Goal: Information Seeking & Learning: Learn about a topic

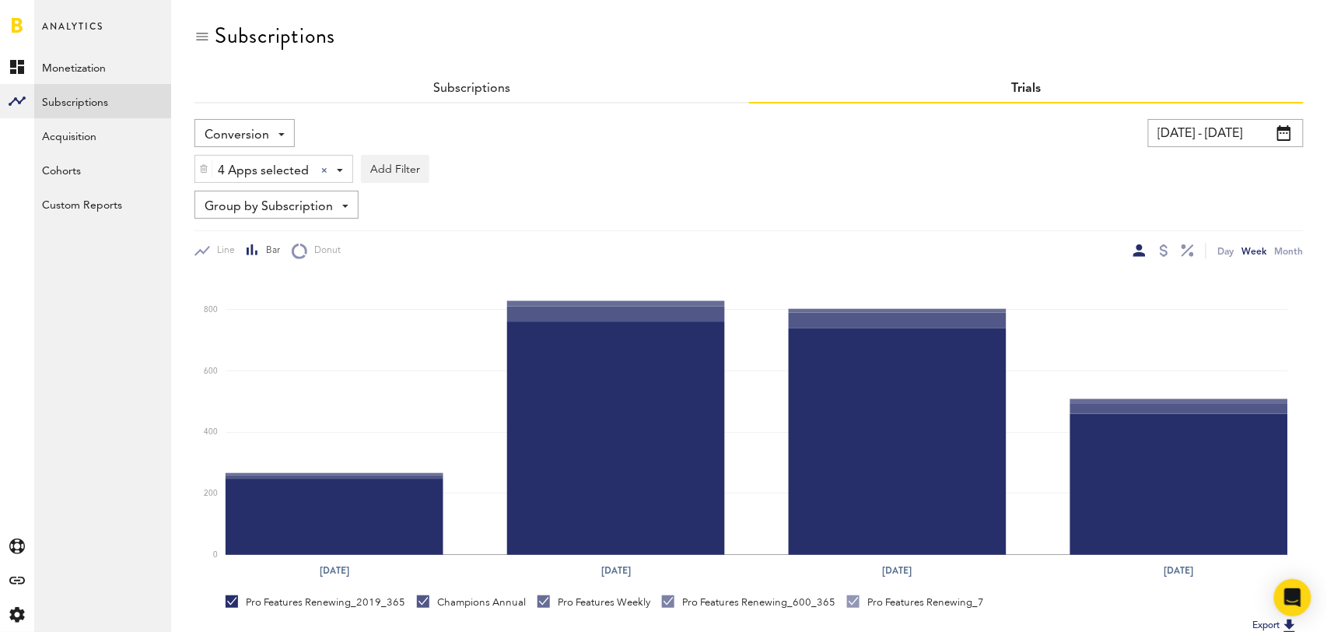
click at [466, 94] on div "Subscriptions" at bounding box center [471, 89] width 555 height 28
click at [468, 85] on link "Subscriptions" at bounding box center [471, 88] width 77 height 12
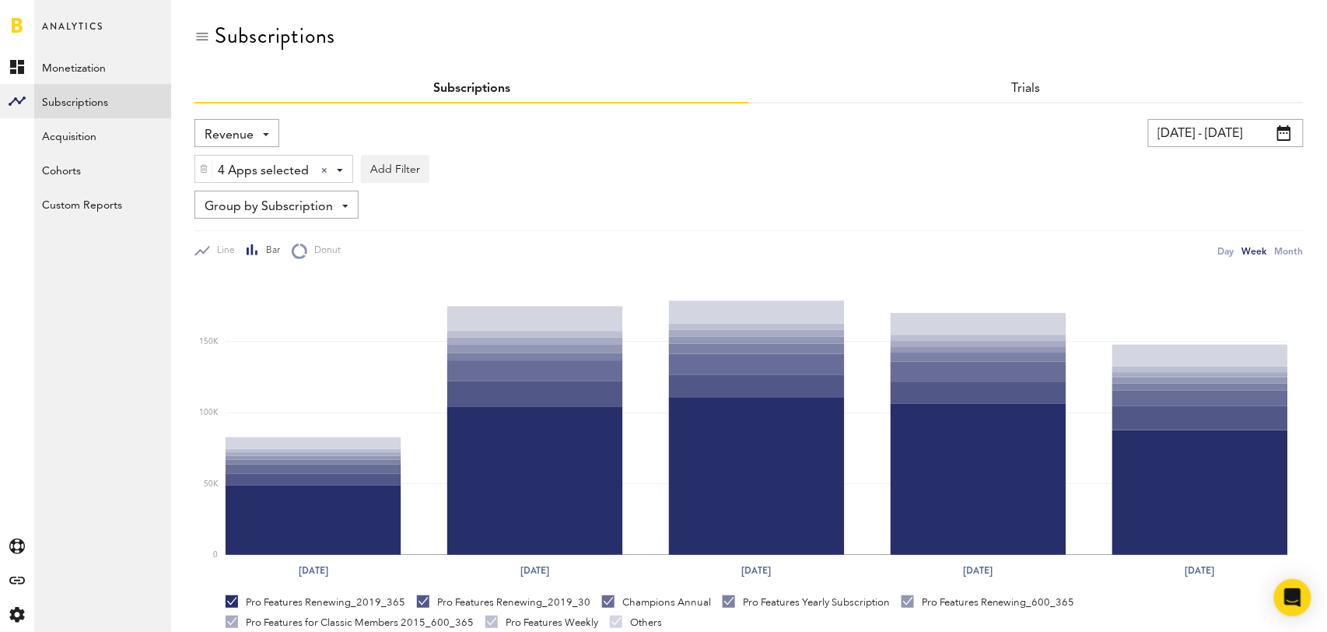
click at [1249, 135] on input "[DATE] - [DATE]" at bounding box center [1226, 133] width 156 height 28
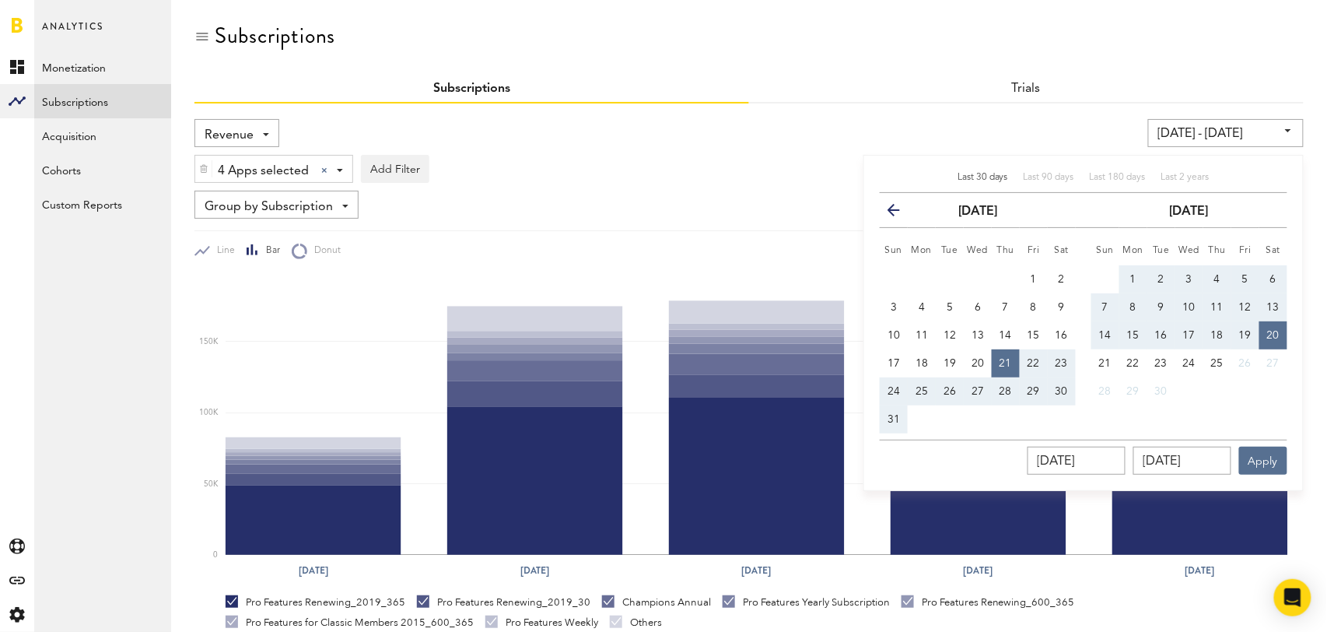
click at [975, 176] on span "Last 30 days" at bounding box center [983, 177] width 51 height 9
type input "[DATE] - [DATE]"
type input "[DATE]"
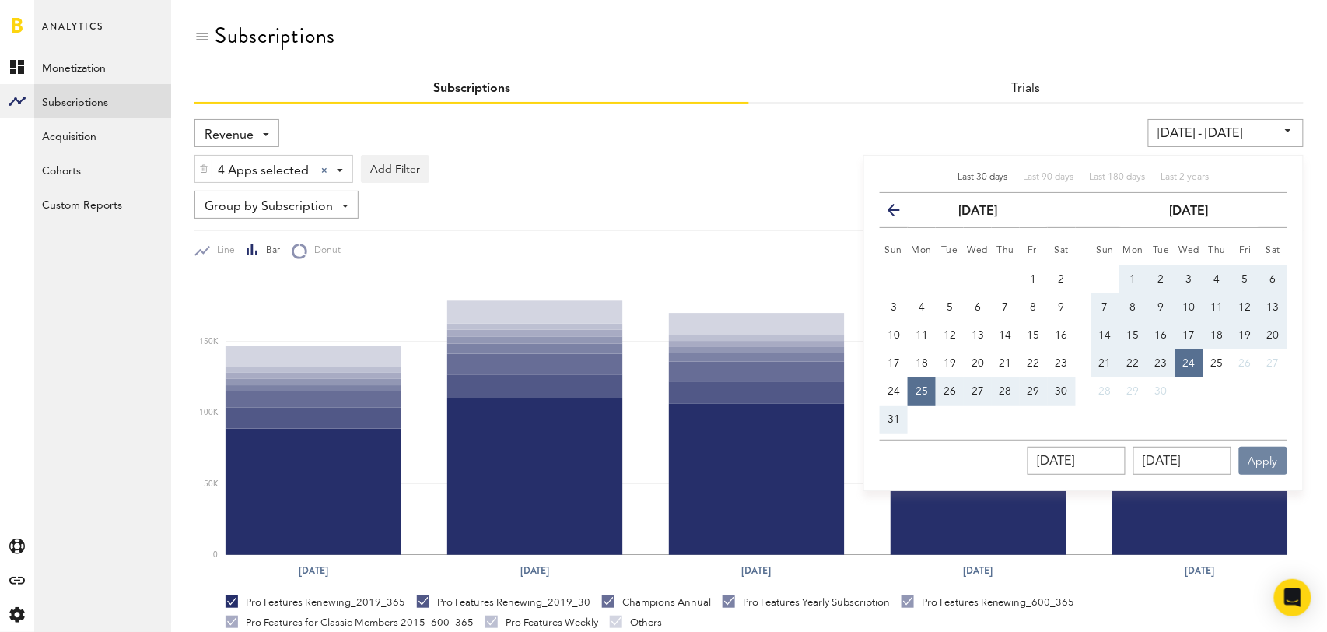
click at [1255, 464] on button "Apply" at bounding box center [1263, 461] width 48 height 28
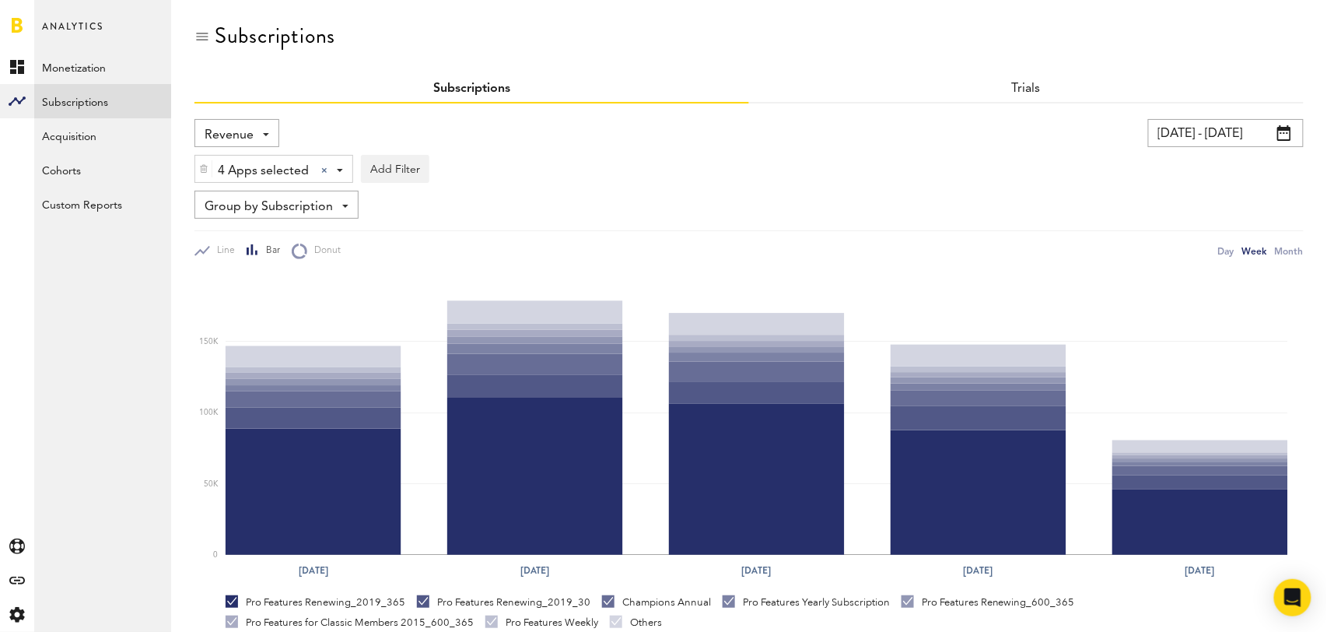
click at [233, 128] on span "Revenue" at bounding box center [229, 135] width 49 height 26
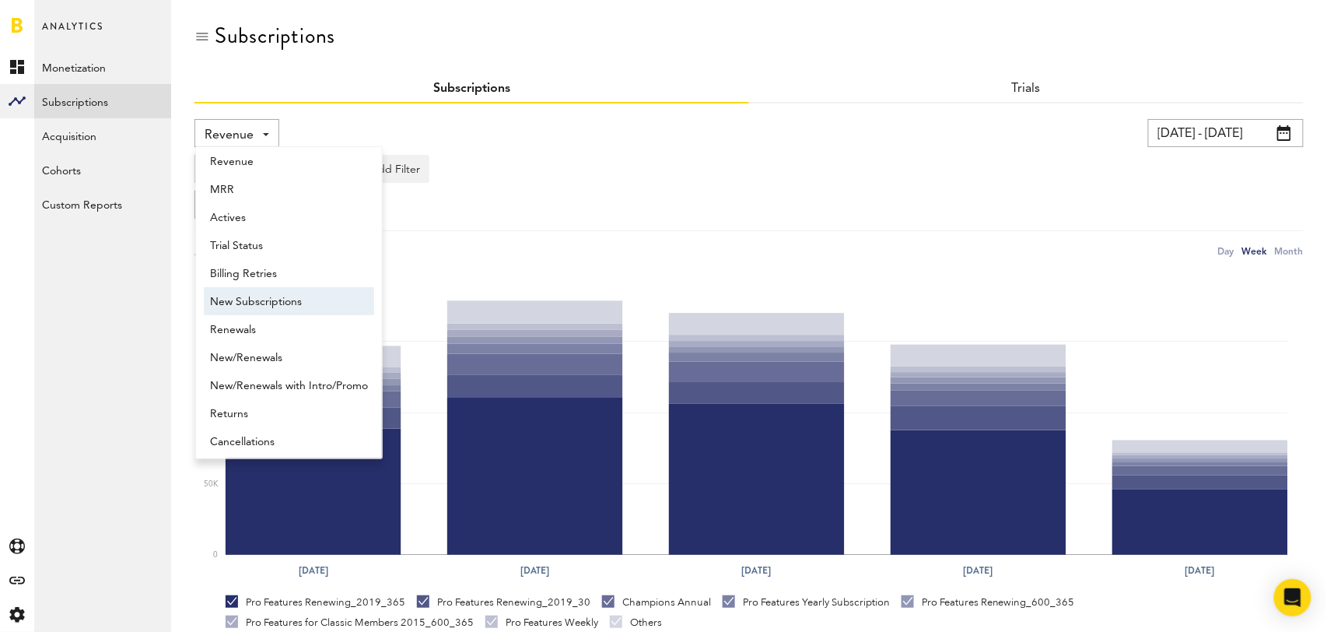
click at [264, 293] on span "New Subscriptions" at bounding box center [289, 302] width 158 height 26
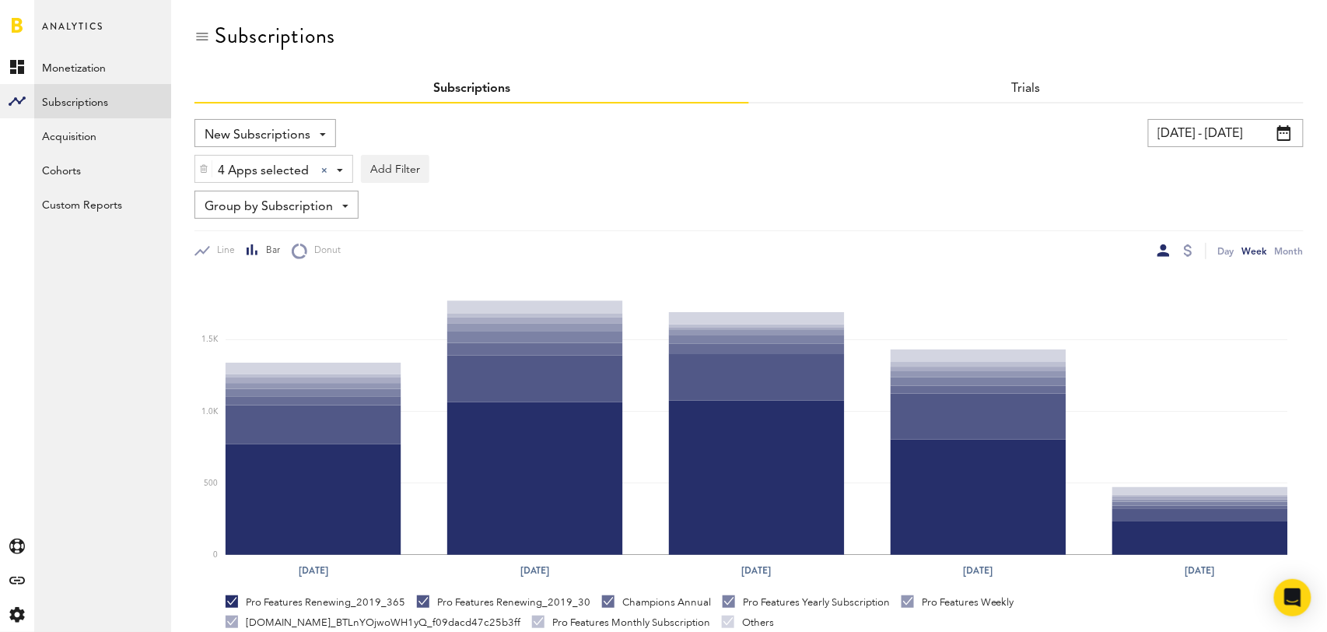
click at [326, 207] on span "Group by Subscription" at bounding box center [269, 207] width 128 height 26
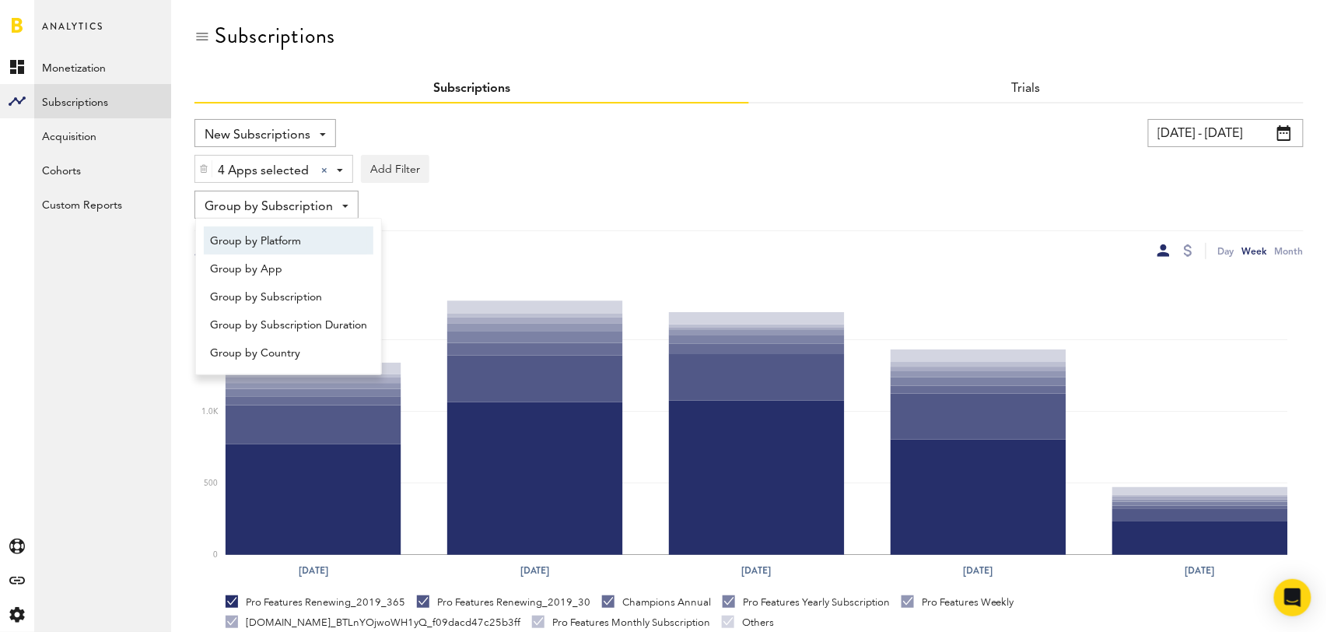
click at [313, 234] on span "Group by Platform" at bounding box center [288, 241] width 157 height 26
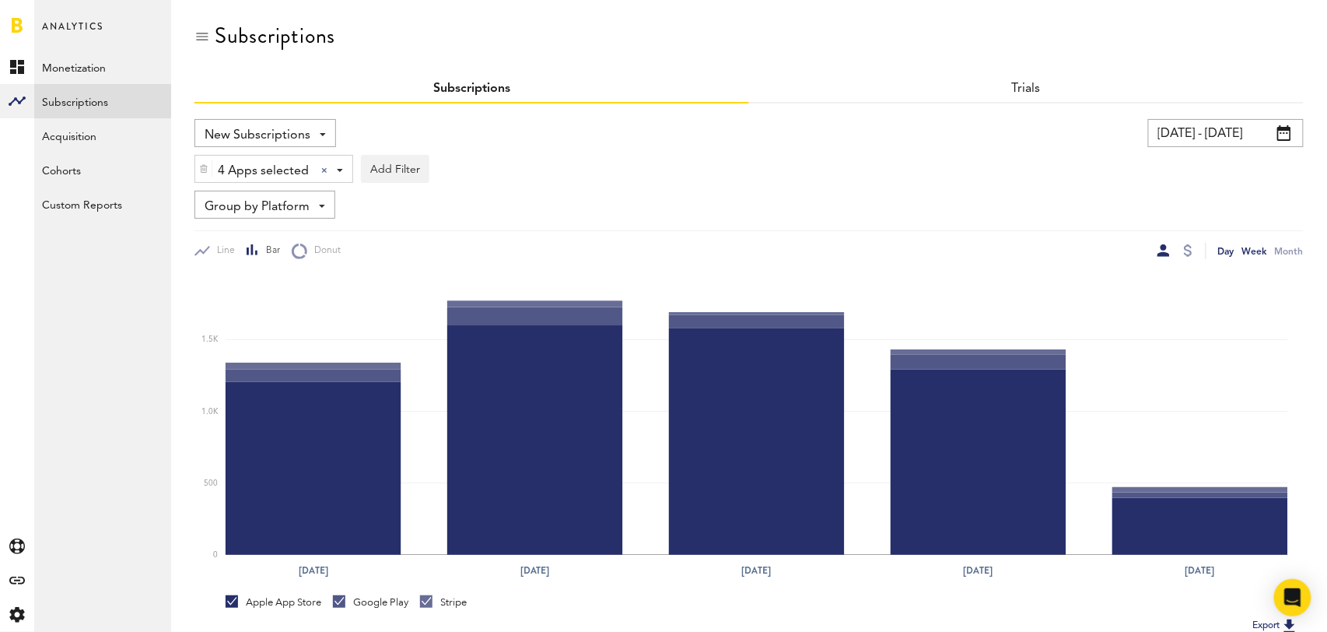
click at [1223, 250] on div "Day" at bounding box center [1226, 251] width 16 height 16
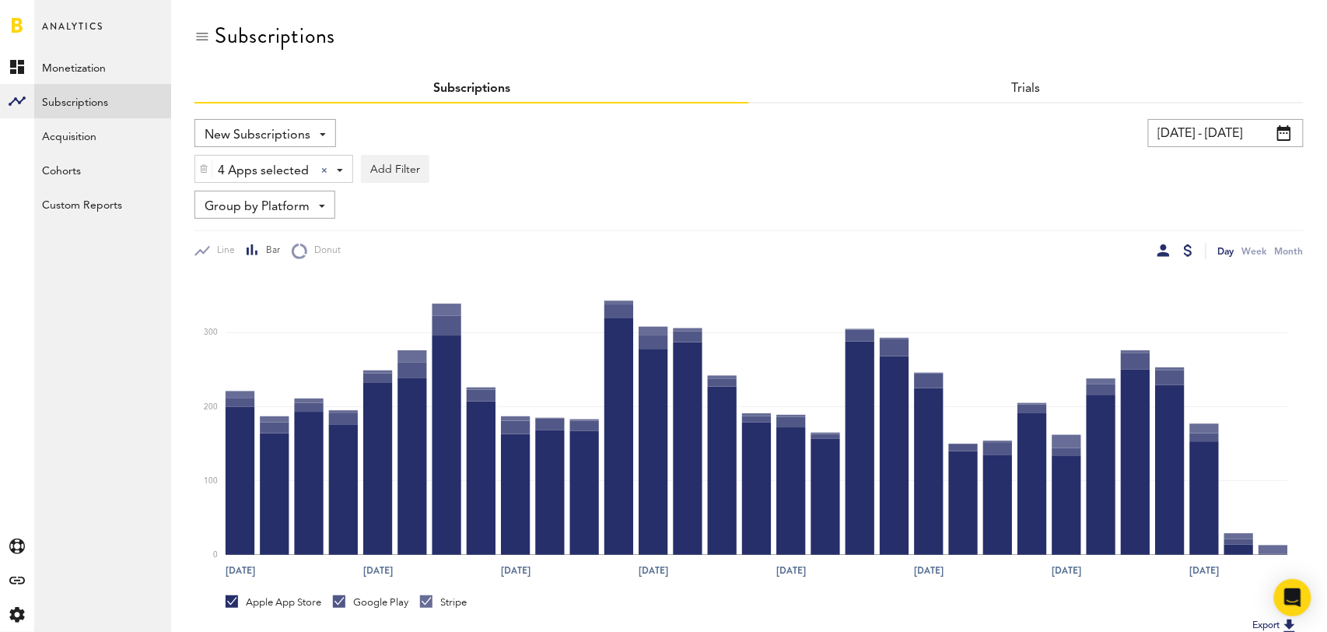
click at [1189, 253] on div at bounding box center [1188, 250] width 9 height 12
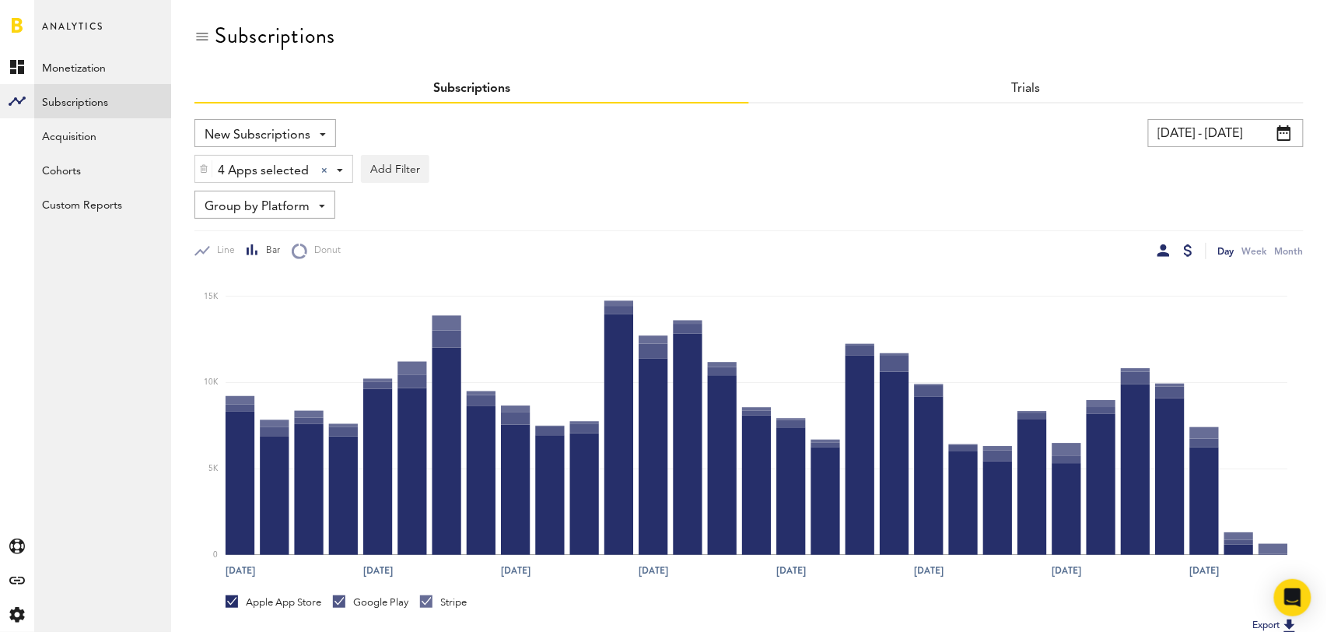
click at [1166, 249] on div at bounding box center [1164, 250] width 12 height 12
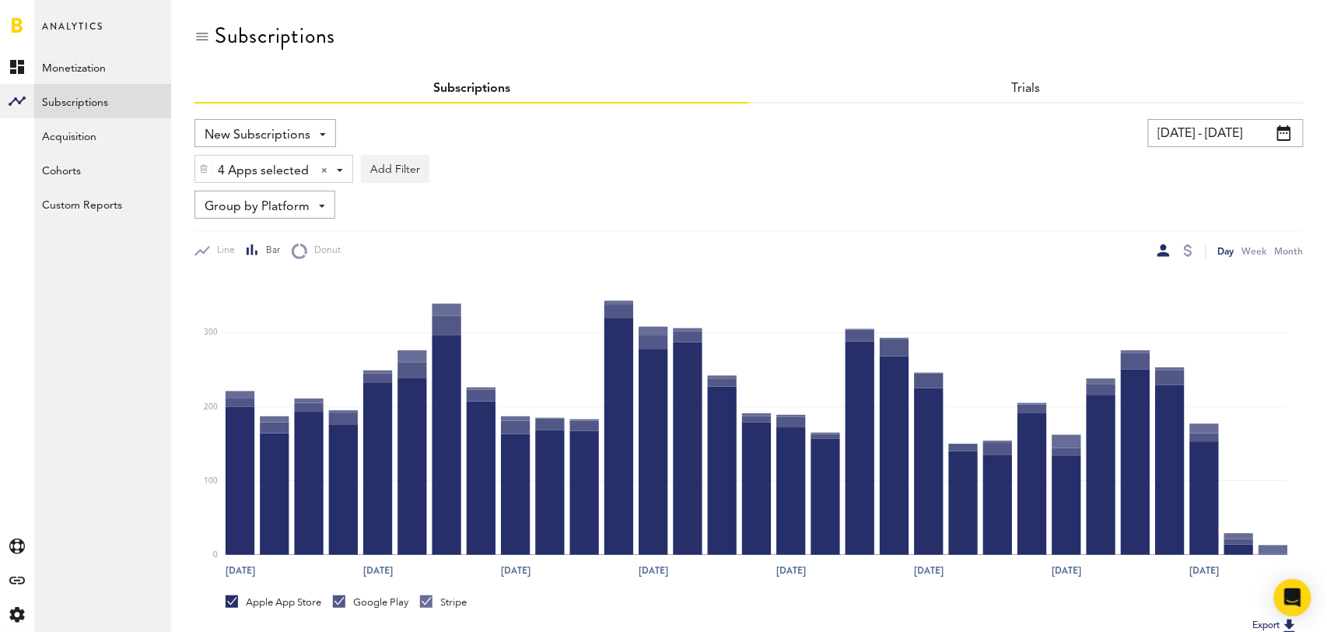
click at [280, 204] on span "Group by Platform" at bounding box center [257, 207] width 105 height 26
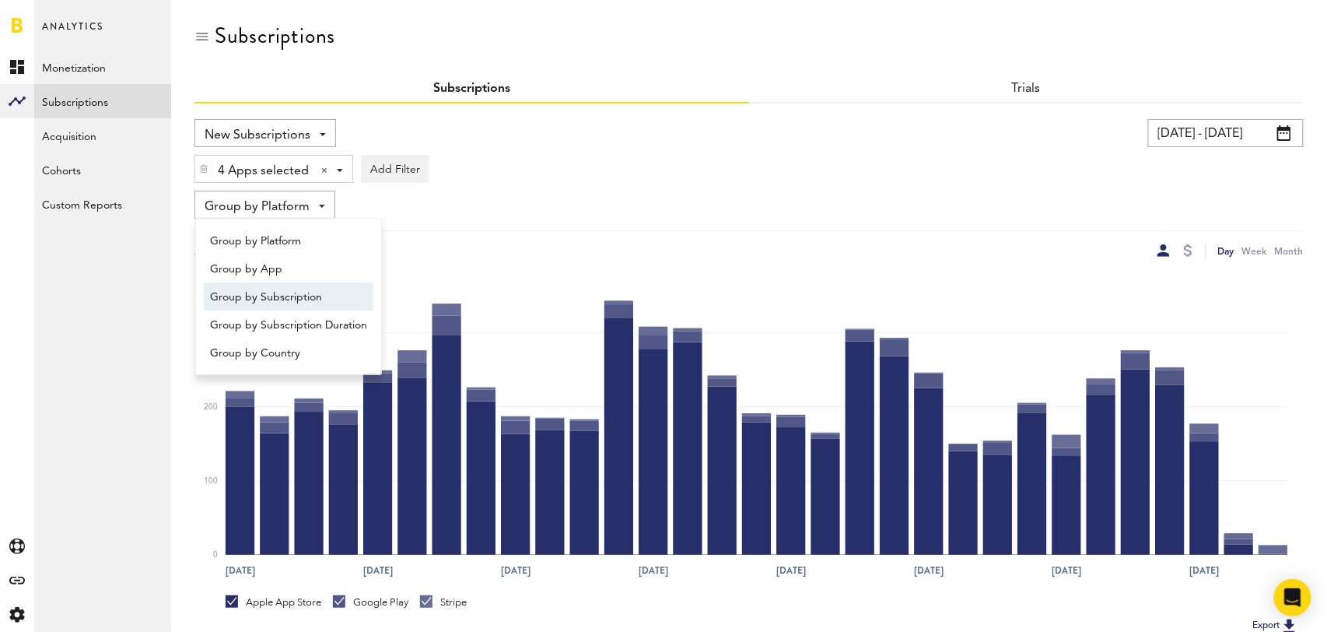
click at [285, 295] on span "Group by Subscription" at bounding box center [288, 297] width 157 height 26
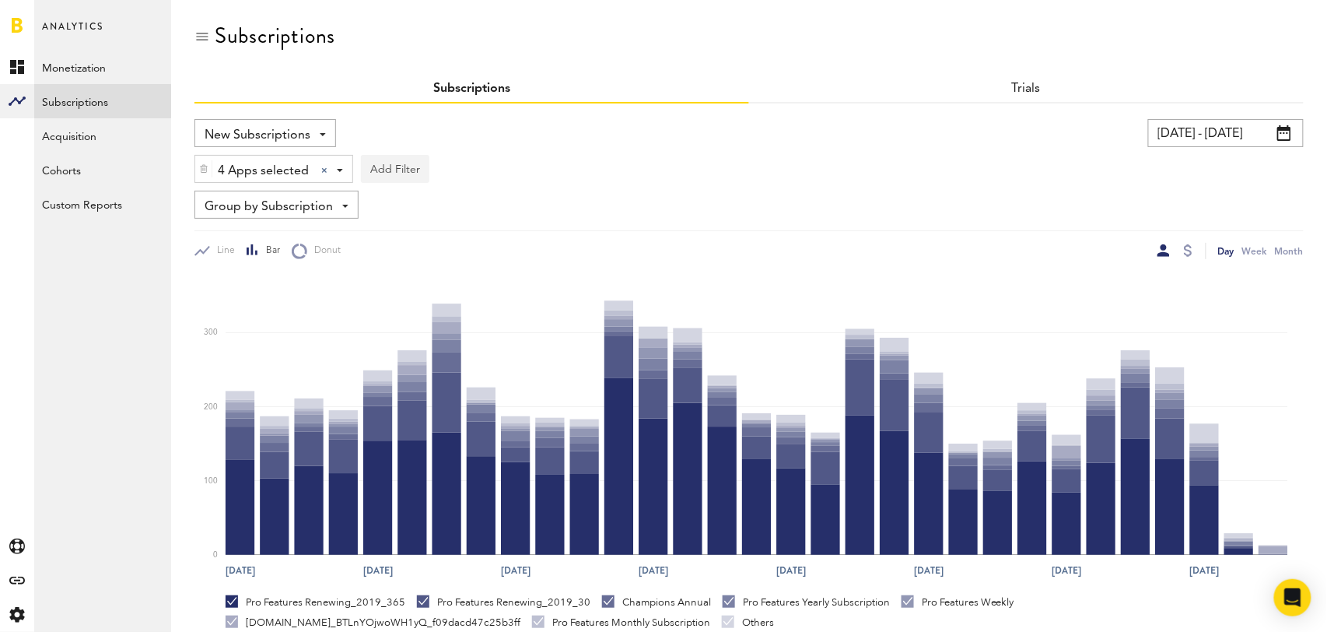
click at [393, 170] on button "Add Filter" at bounding box center [395, 169] width 68 height 28
click at [443, 285] on li "Subscription durations" at bounding box center [433, 293] width 126 height 28
click at [511, 174] on div "Subscription durations" at bounding box center [453, 171] width 138 height 26
click at [444, 259] on span "1 year" at bounding box center [436, 263] width 119 height 26
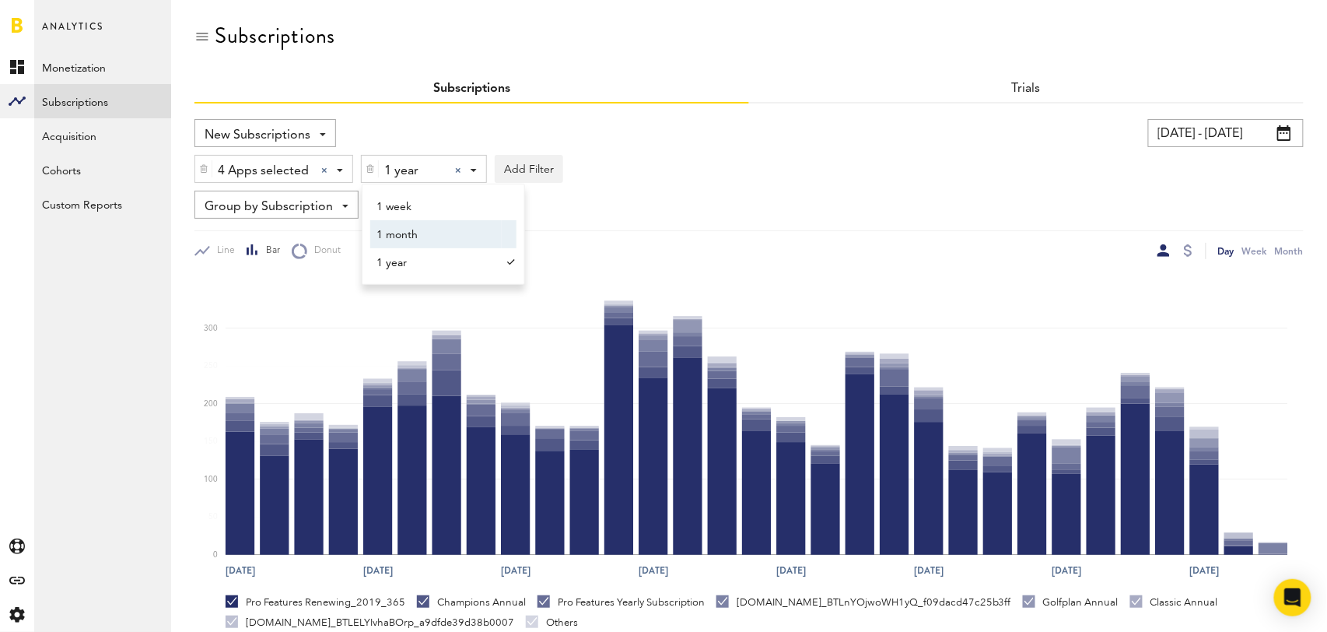
click at [782, 162] on div "4 Apps selected 4 Apps selected All Active Inactive CoachNow: Skill Coaching Ap…" at bounding box center [748, 165] width 1109 height 36
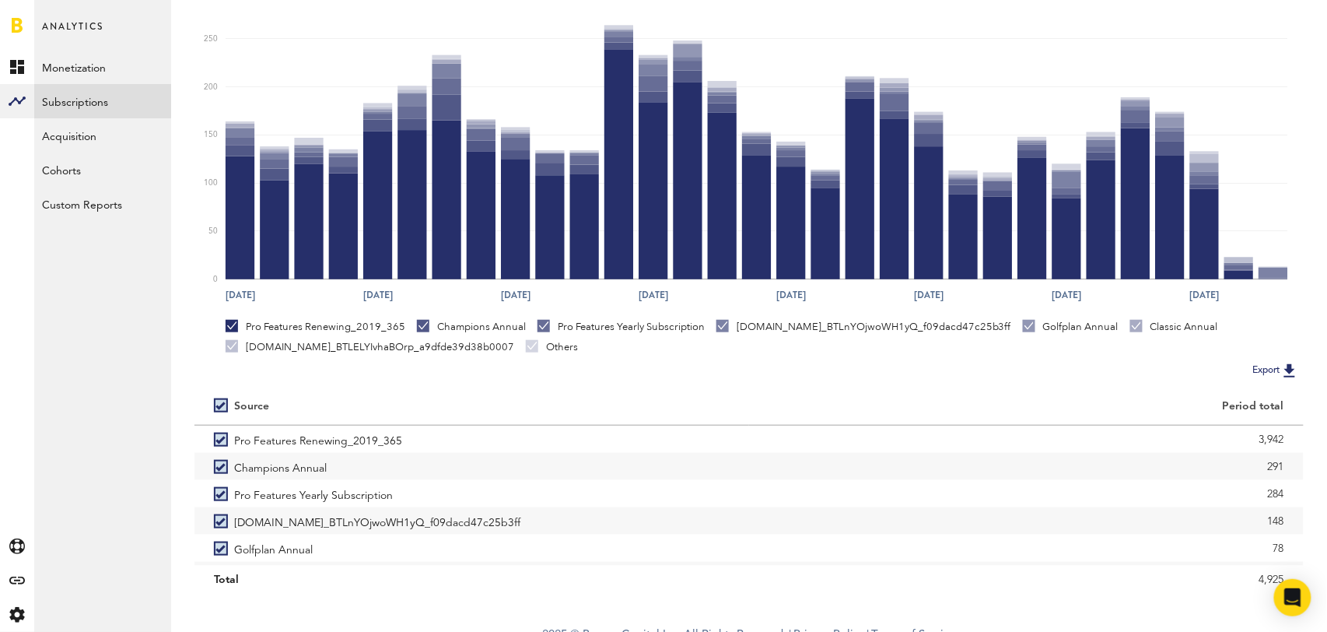
scroll to position [291, 0]
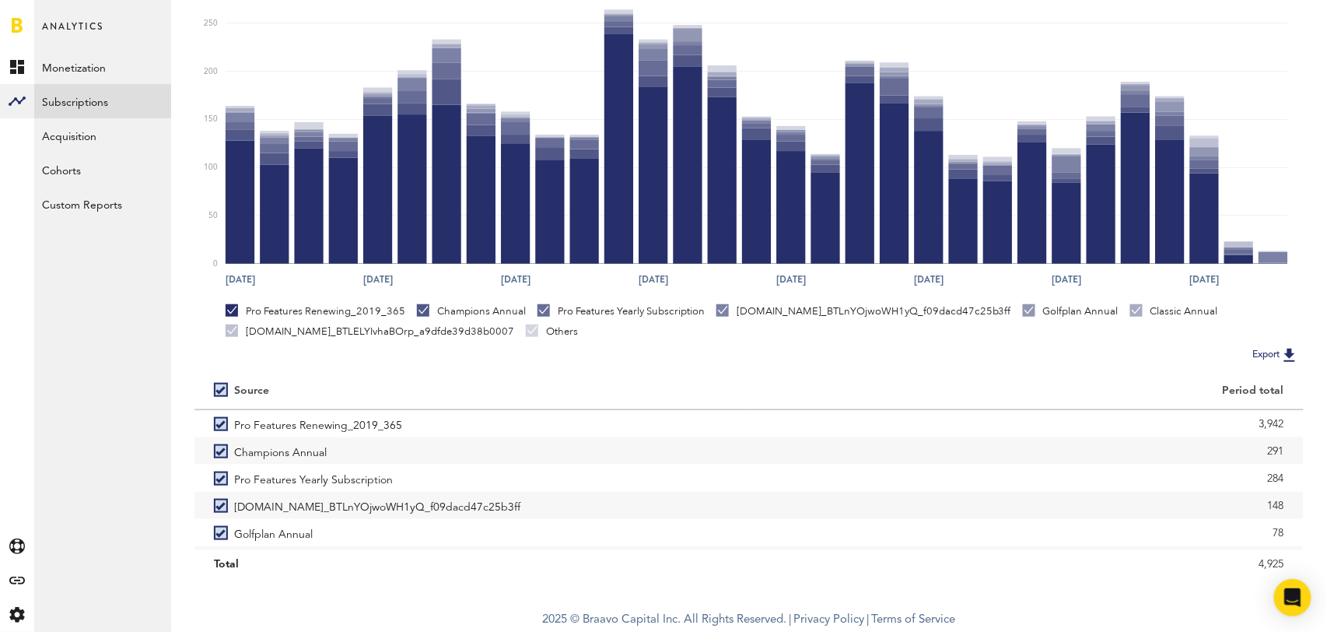
click at [215, 390] on label at bounding box center [224, 390] width 20 height 0
checkbox input "false"
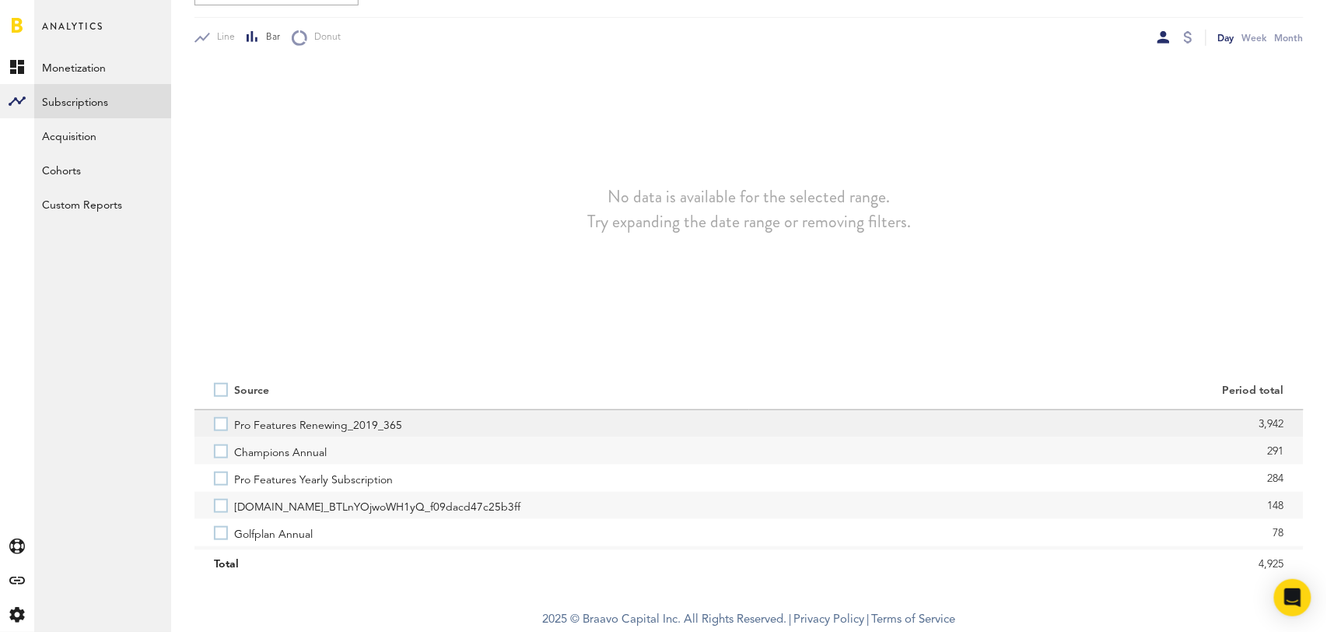
click at [220, 422] on label "Pro Features Renewing_2019_365" at bounding box center [472, 423] width 516 height 27
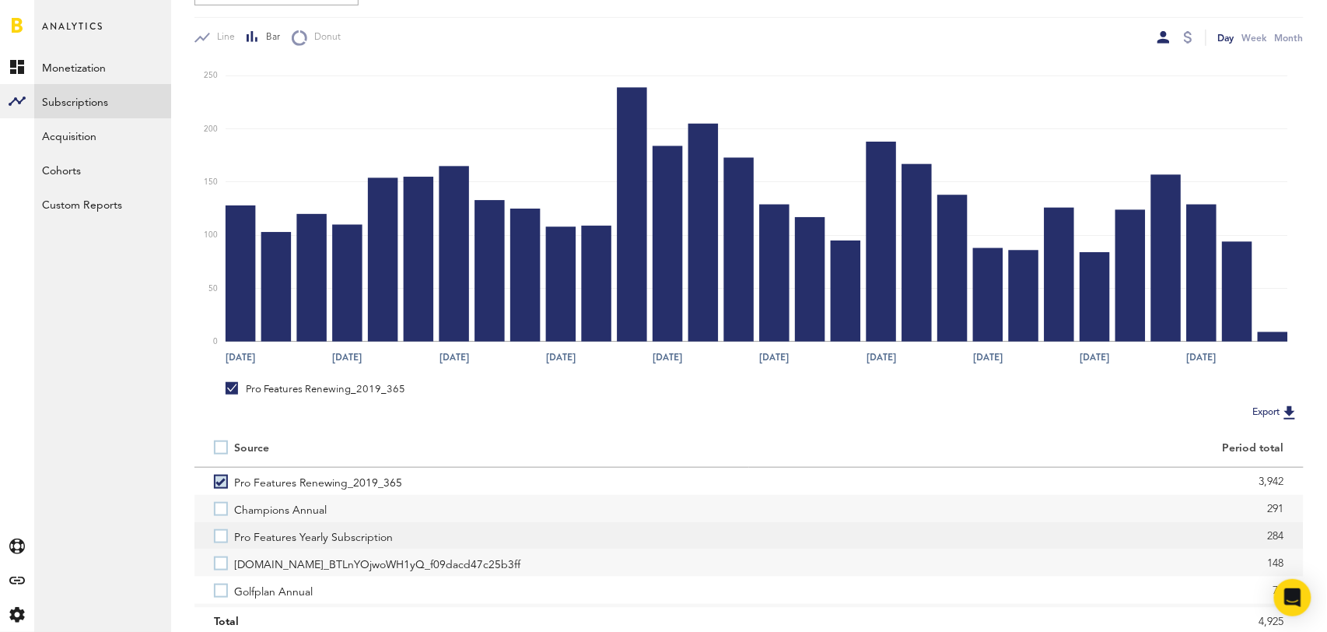
click at [217, 536] on label "Pro Features Yearly Subscription" at bounding box center [472, 535] width 516 height 27
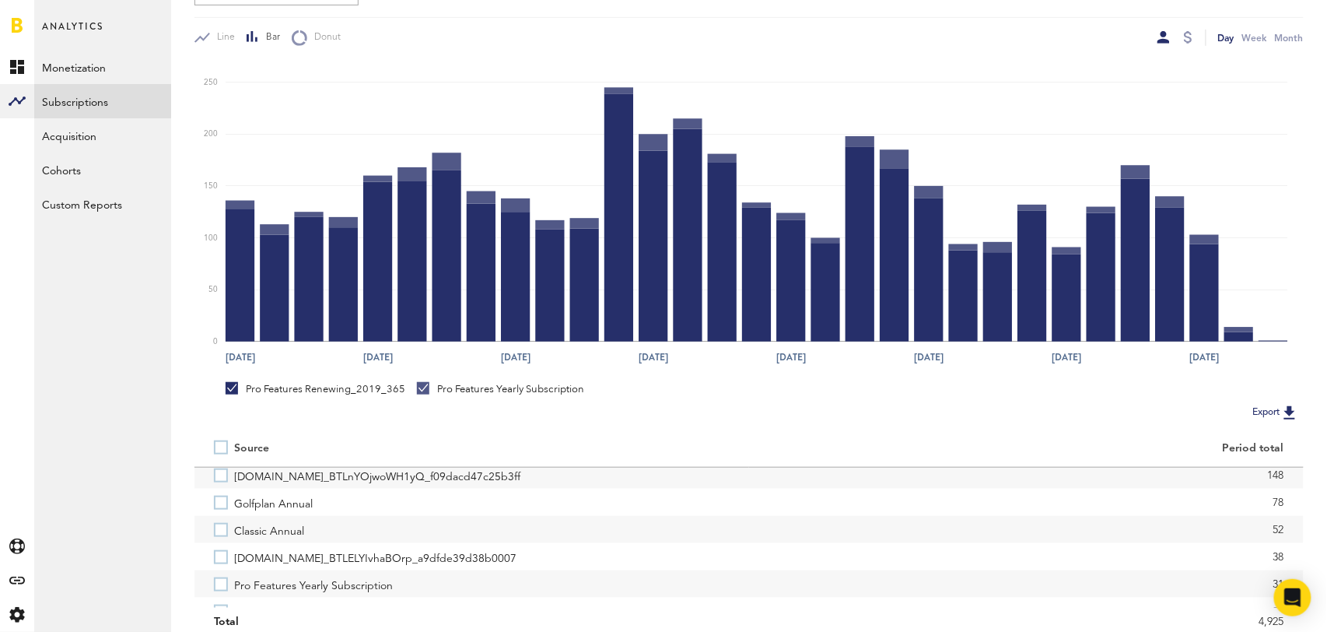
click at [217, 536] on label "Classic Annual" at bounding box center [472, 529] width 516 height 27
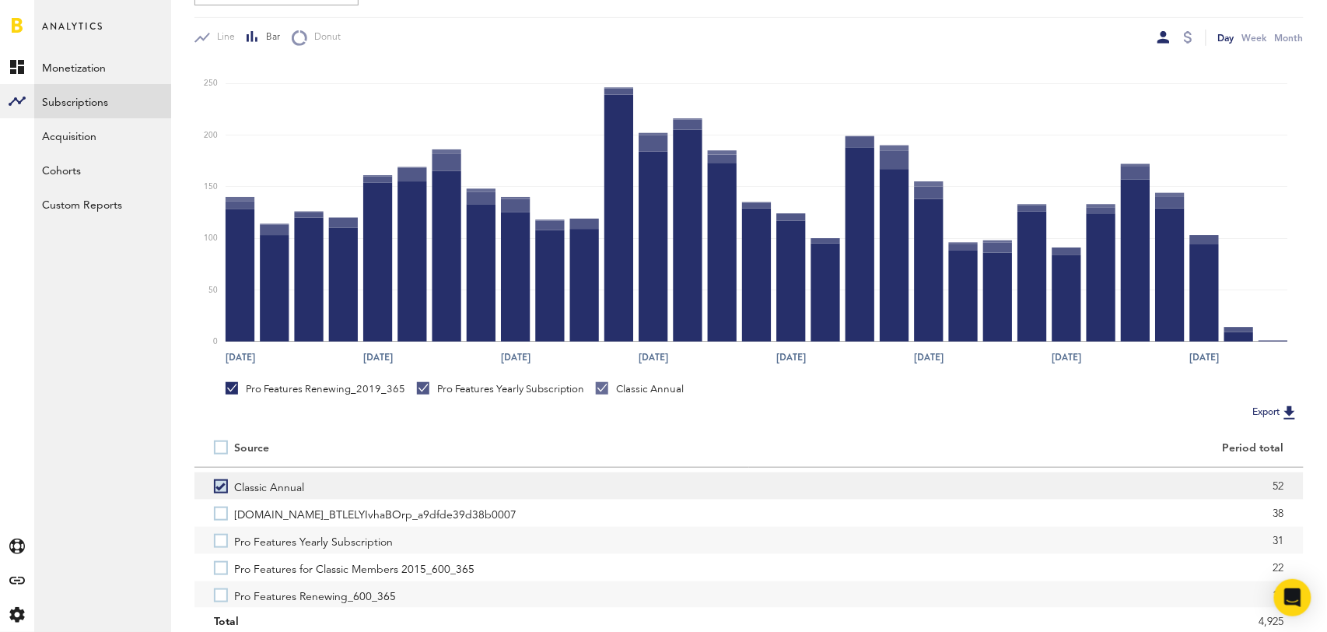
click at [218, 536] on label "Pro Features Yearly Subscription" at bounding box center [472, 540] width 516 height 27
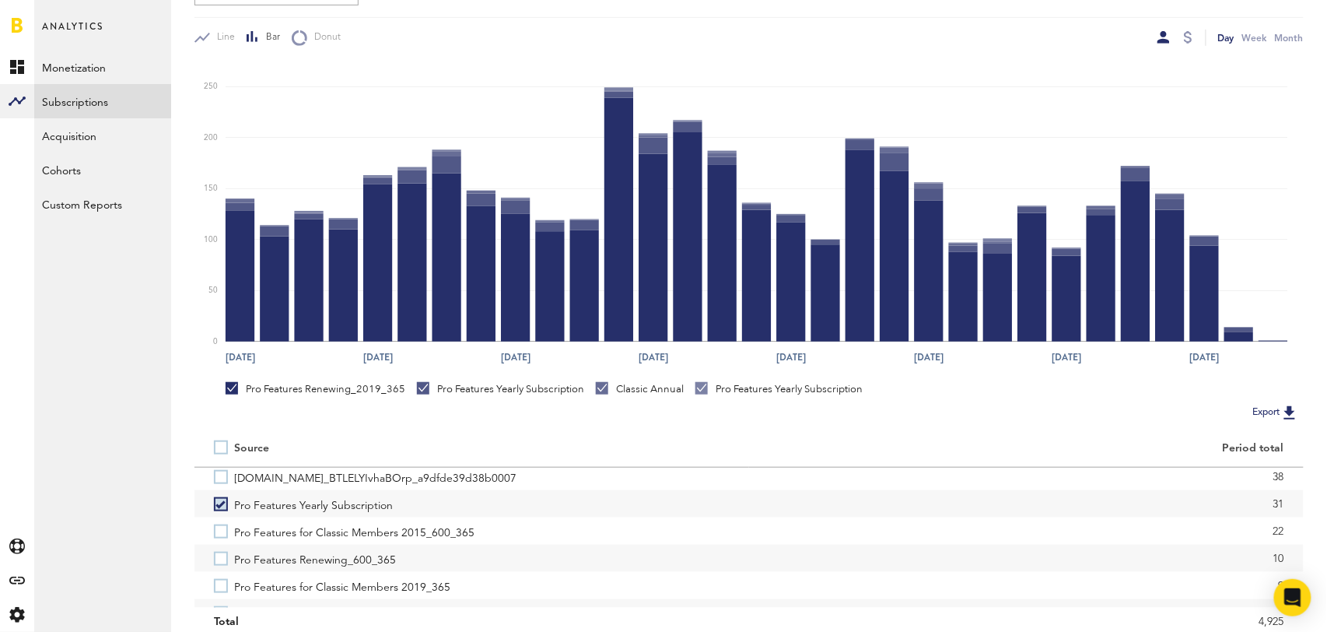
click at [218, 536] on label "Pro Features for Classic Members 2015_600_365" at bounding box center [472, 530] width 516 height 27
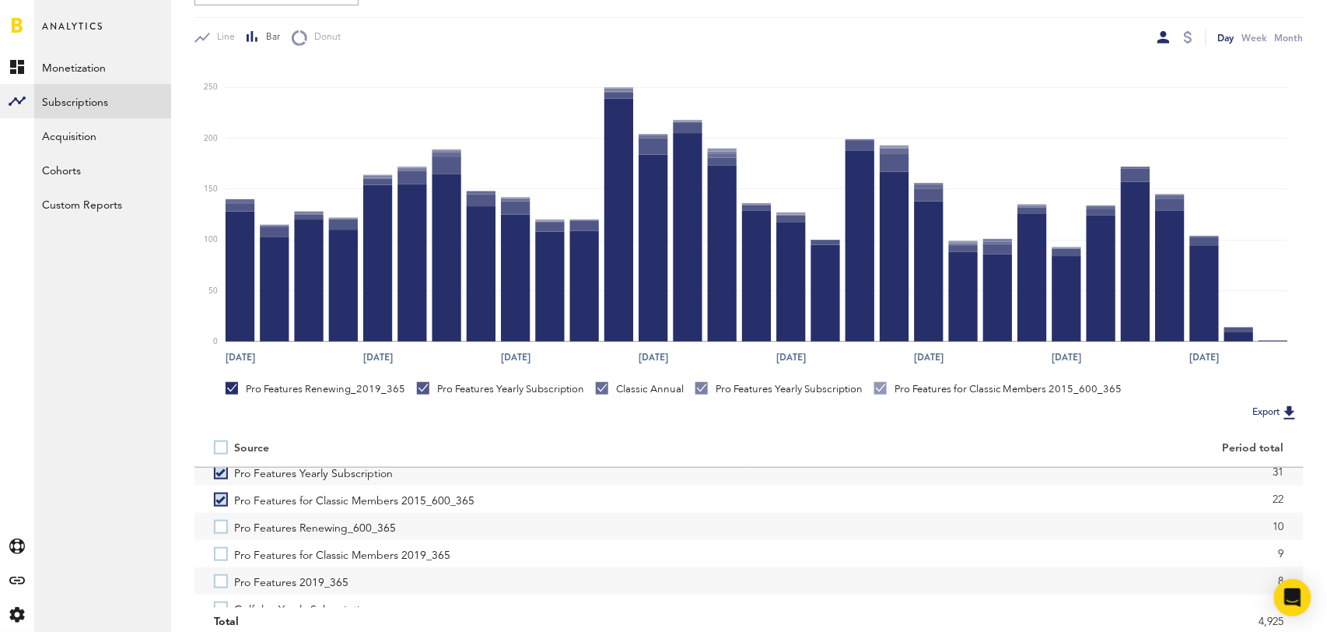
scroll to position [203, 0]
click at [218, 537] on label "Pro Features for Classic Members 2019_365" at bounding box center [472, 550] width 516 height 27
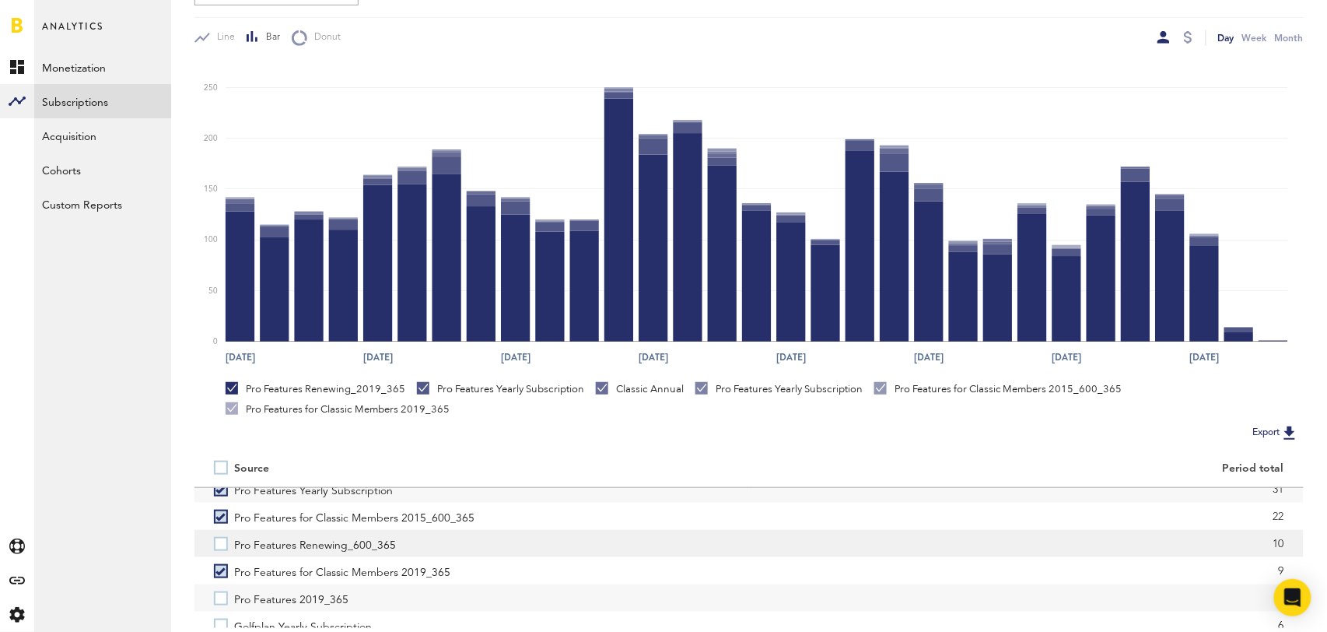
click at [220, 544] on label "Pro Features Renewing_600_365" at bounding box center [472, 543] width 516 height 27
click at [220, 544] on label "Pro Features 2019_365" at bounding box center [472, 544] width 516 height 27
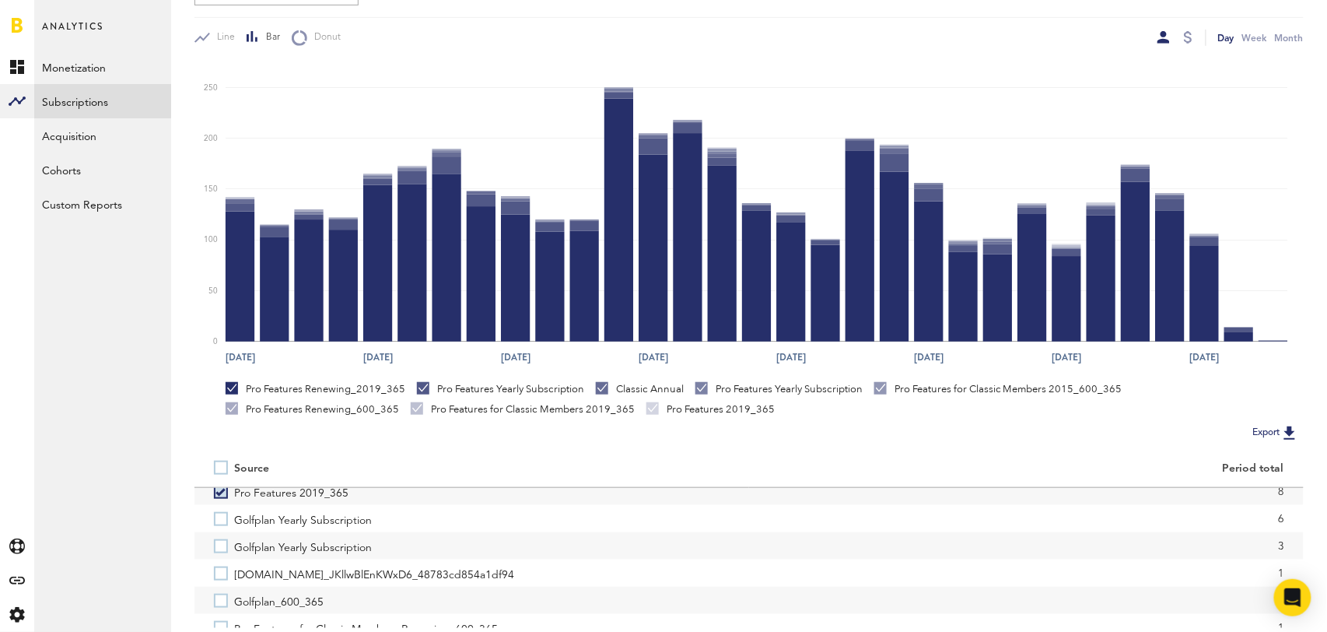
scroll to position [324, 0]
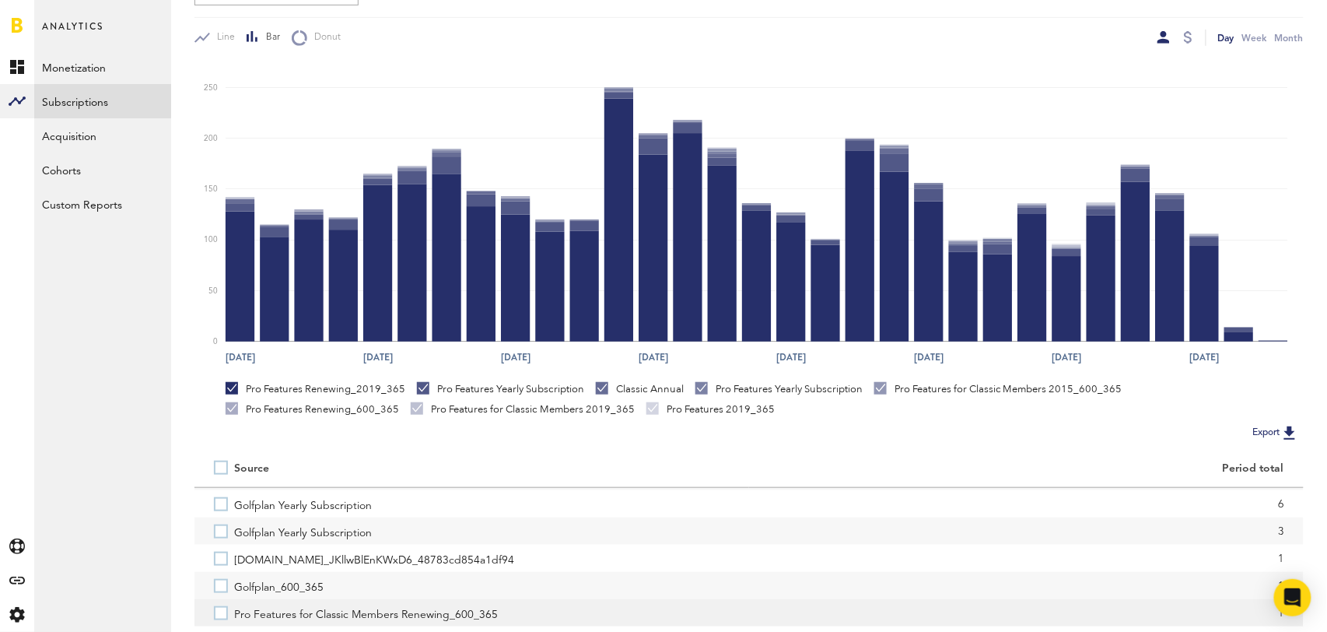
click at [219, 611] on label "Pro Features for Classic Members Renewing_600_365" at bounding box center [472, 612] width 516 height 27
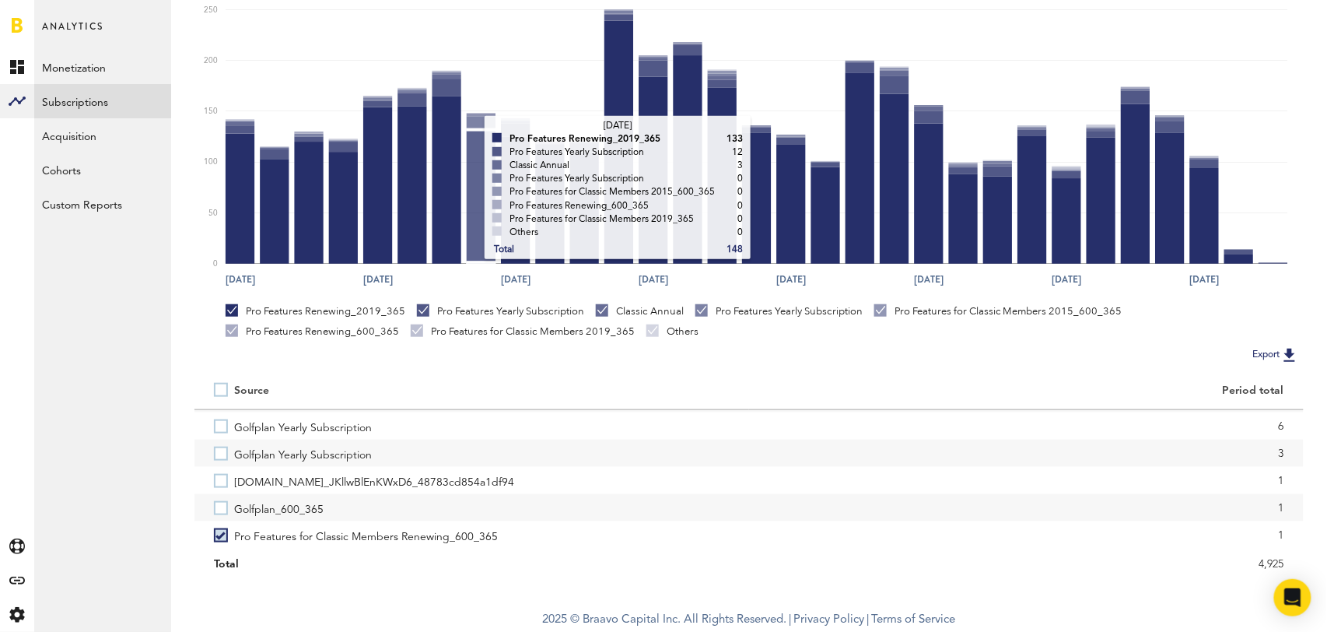
scroll to position [0, 0]
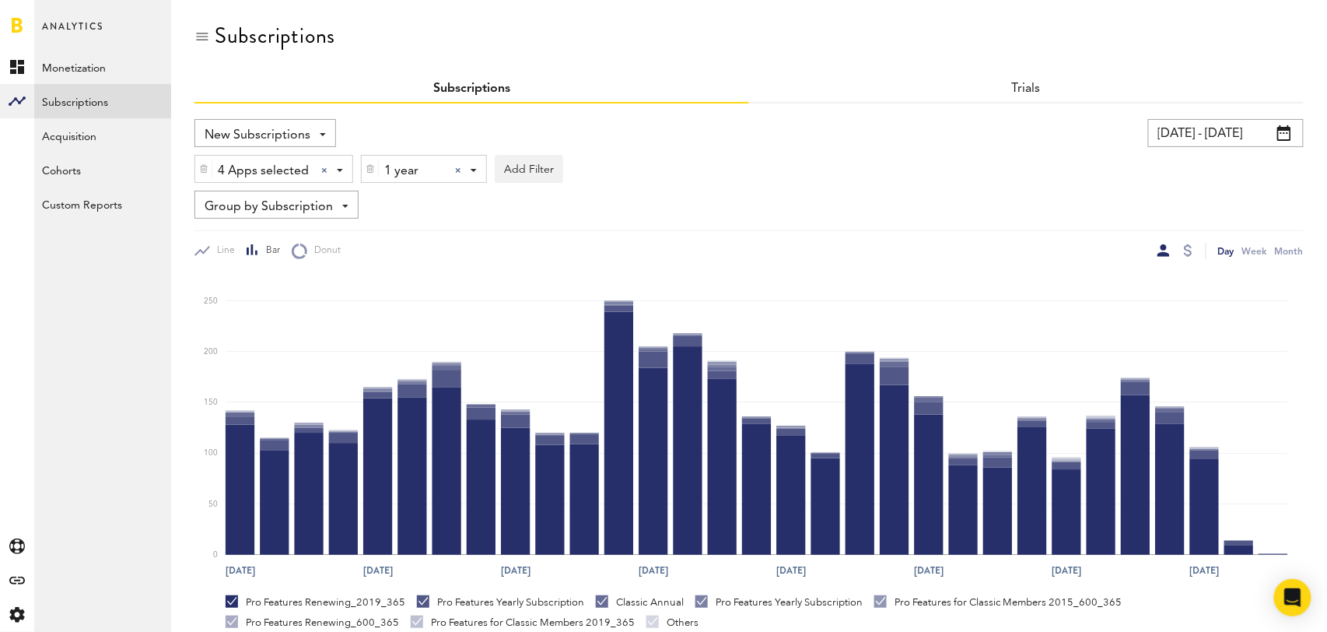
click at [457, 167] on div at bounding box center [458, 170] width 6 height 6
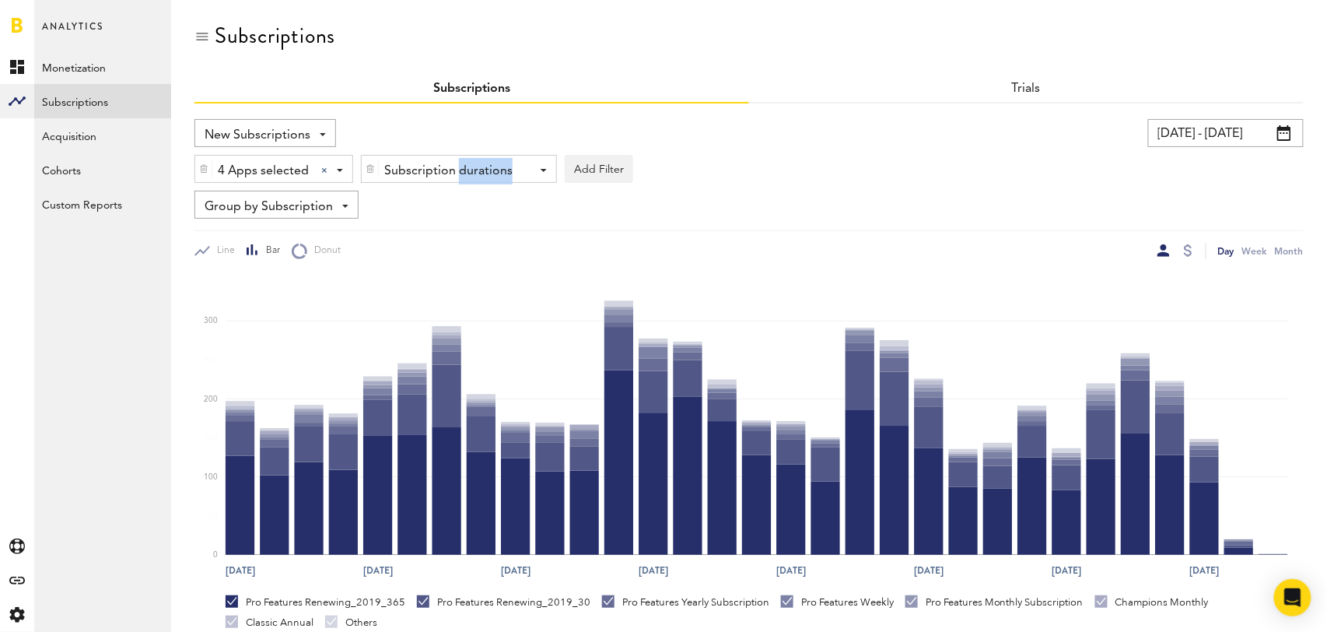
click at [457, 167] on div "Subscription durations" at bounding box center [453, 171] width 138 height 26
click at [450, 237] on span "1 month" at bounding box center [436, 235] width 119 height 26
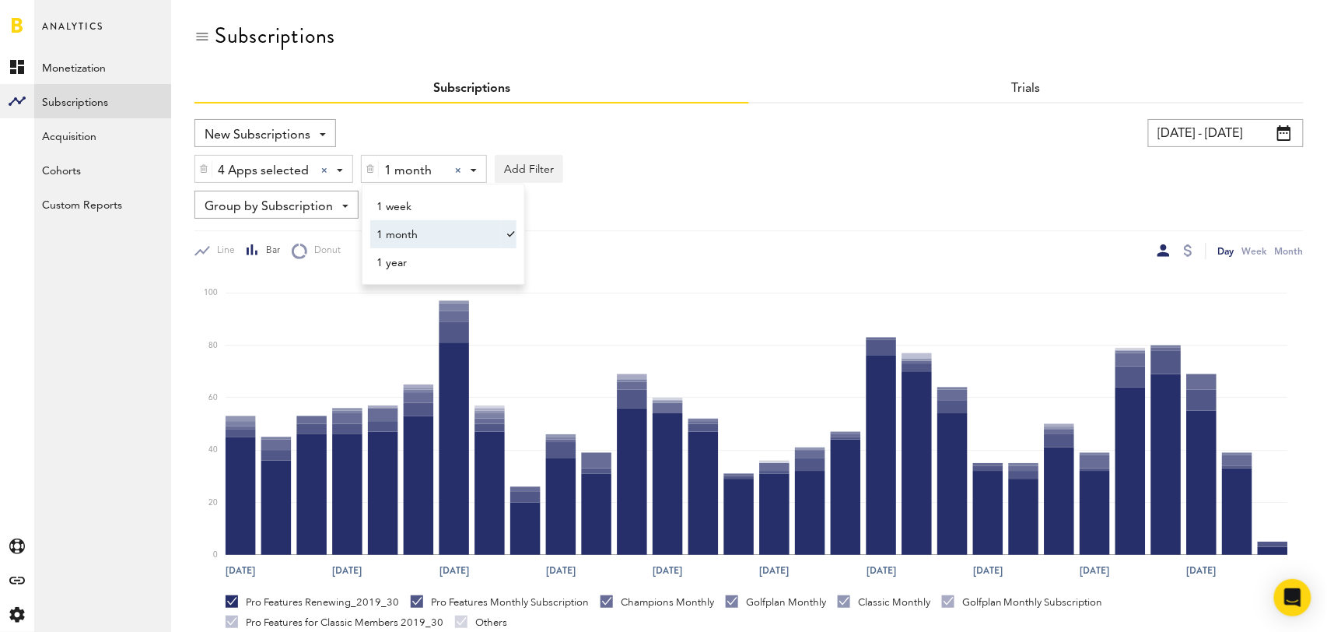
click at [801, 188] on div "New Subscriptions Revenue MRR Actives Trial Status Billing Retries New Subscrip…" at bounding box center [748, 189] width 1109 height 140
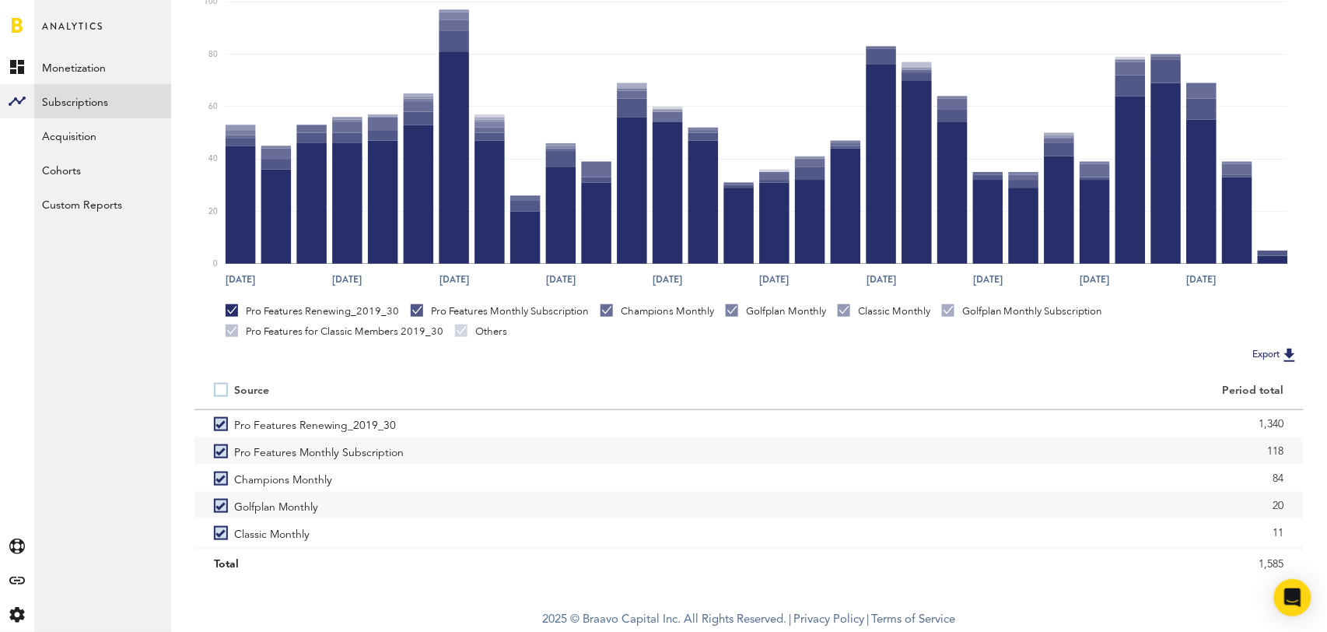
click at [228, 385] on div at bounding box center [224, 390] width 20 height 13
click at [219, 390] on label at bounding box center [224, 390] width 20 height 0
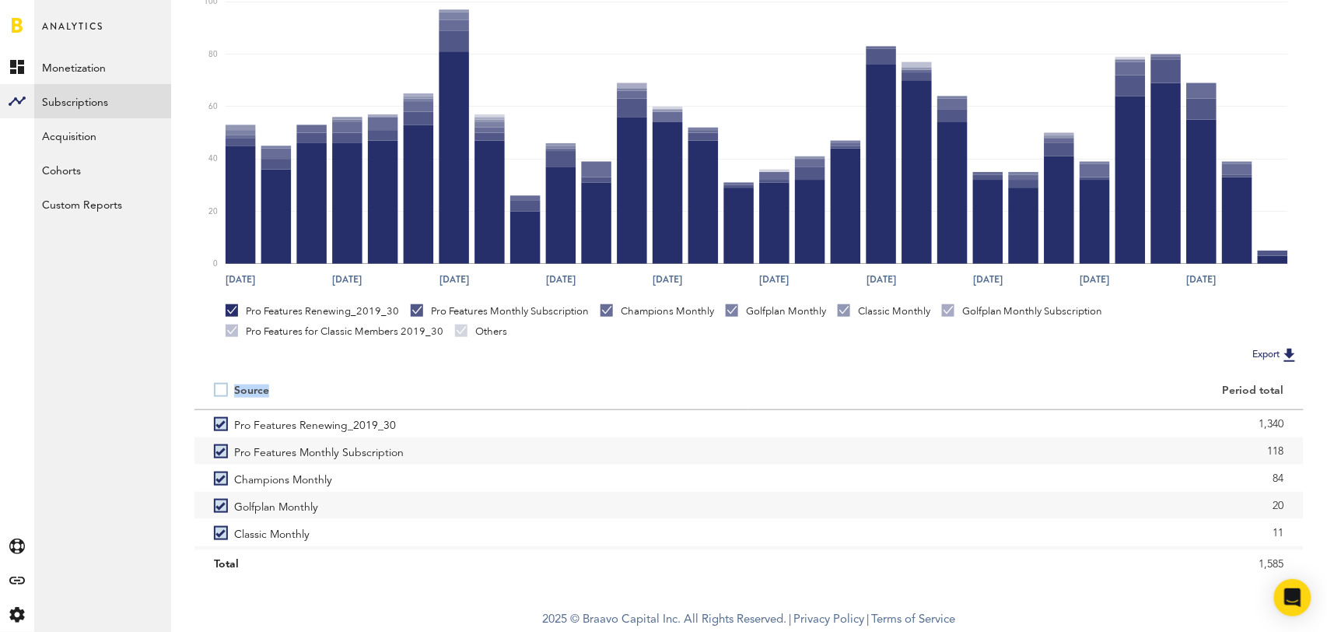
scroll to position [213, 0]
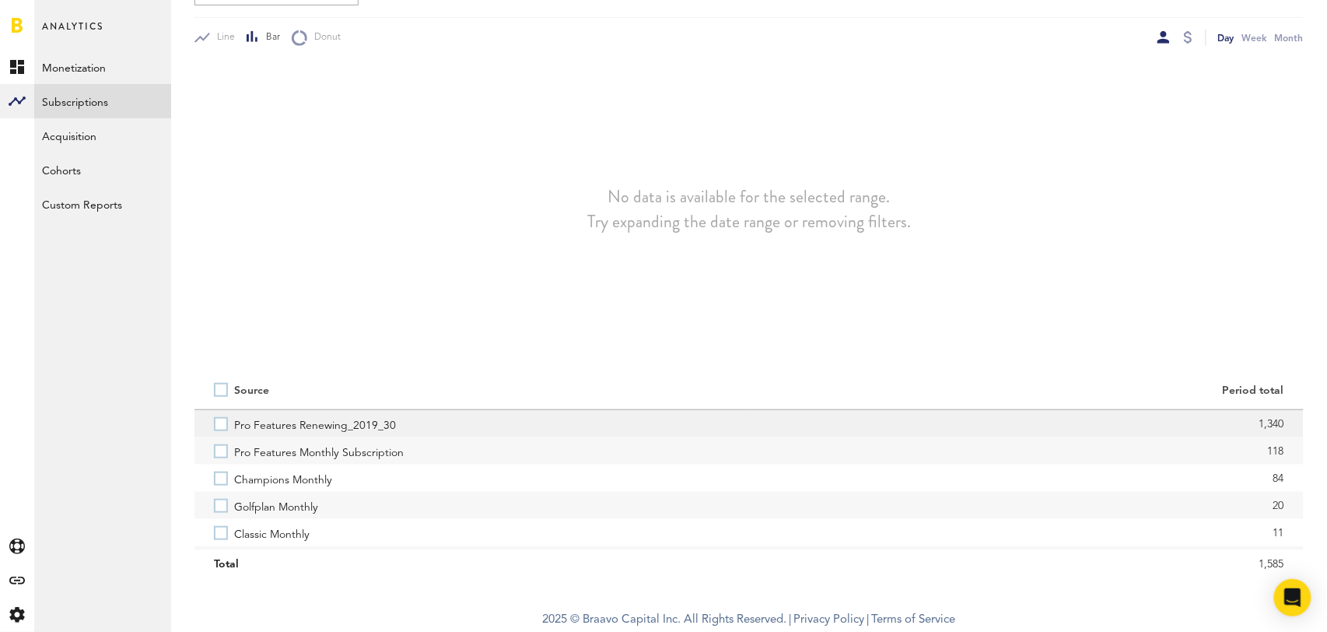
click at [218, 420] on label "Pro Features Renewing_2019_30" at bounding box center [472, 423] width 516 height 27
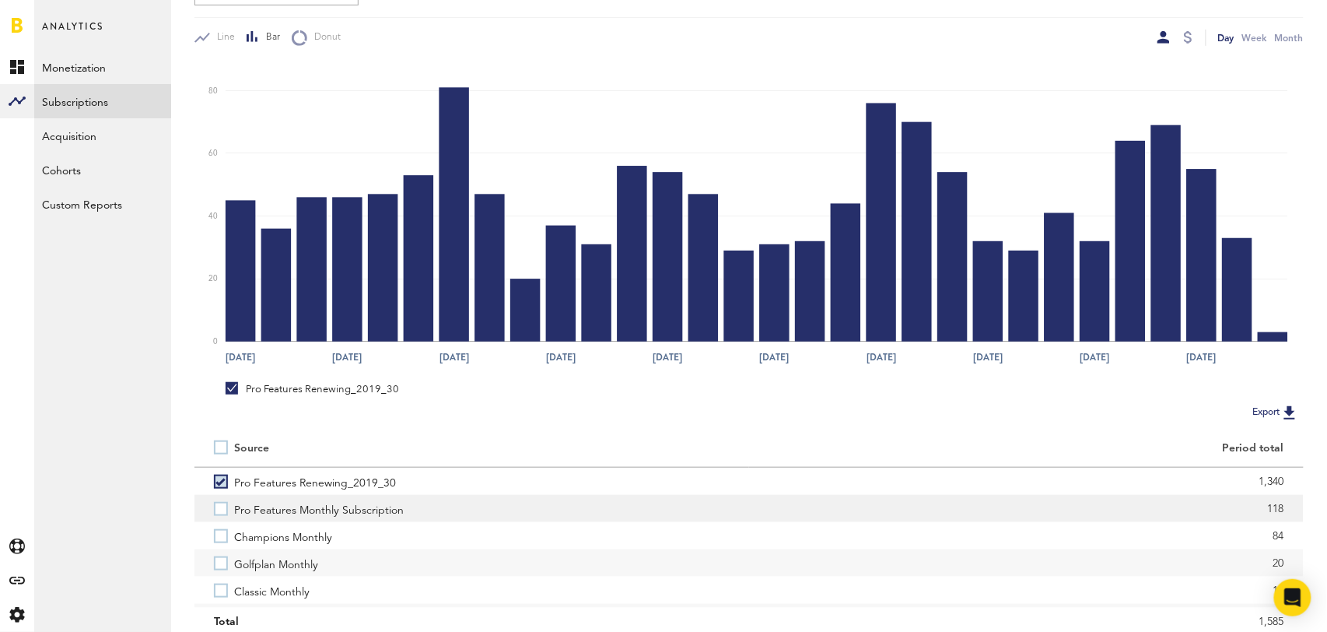
click at [216, 511] on label "Pro Features Monthly Subscription" at bounding box center [472, 508] width 516 height 27
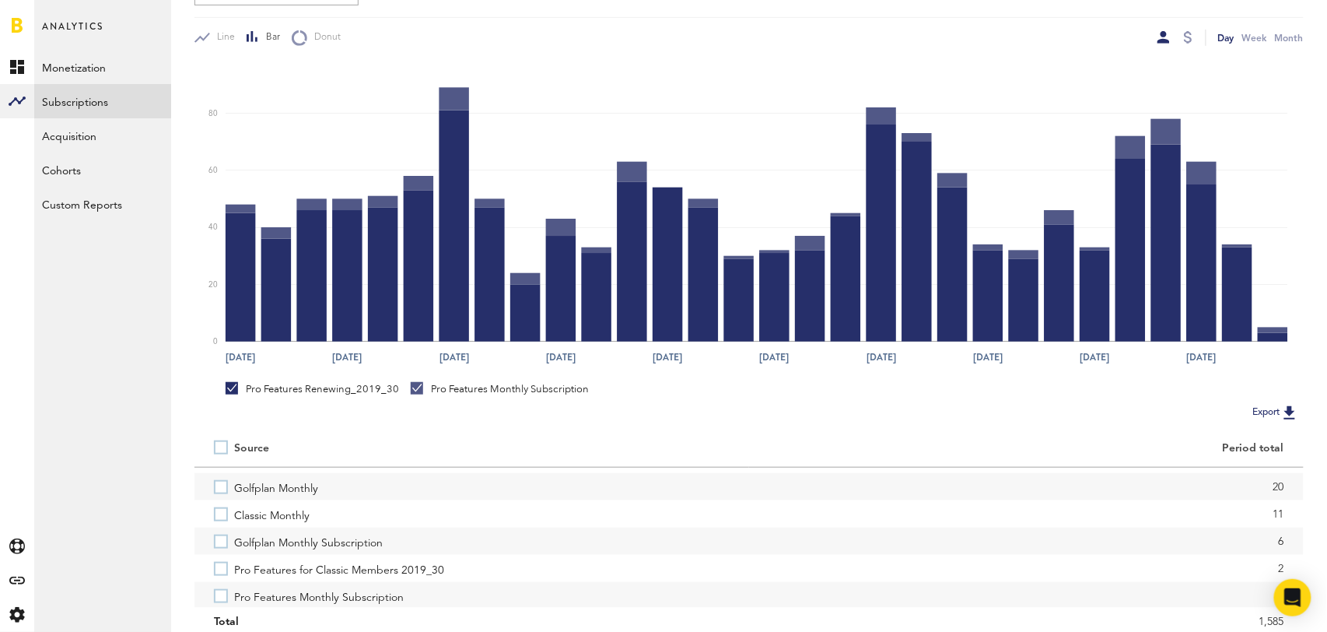
click at [216, 511] on label "Classic Monthly" at bounding box center [472, 513] width 516 height 27
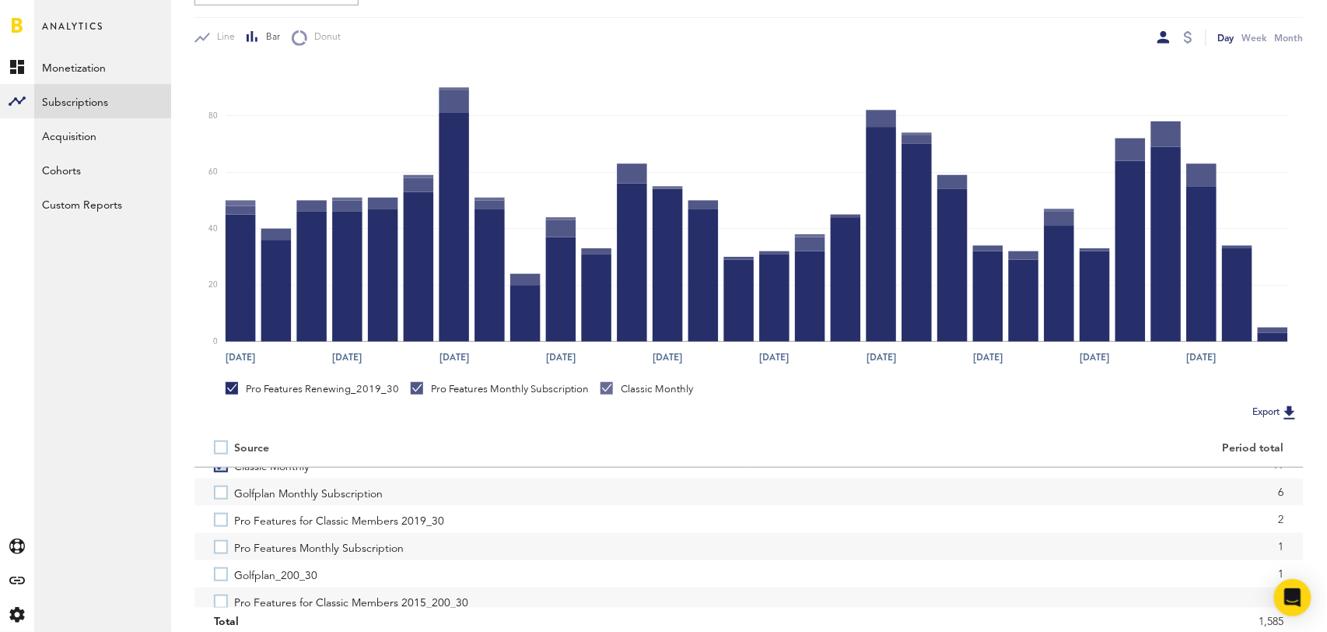
scroll to position [131, 0]
click at [216, 511] on label "Pro Features for Classic Members 2019_30" at bounding box center [472, 512] width 516 height 27
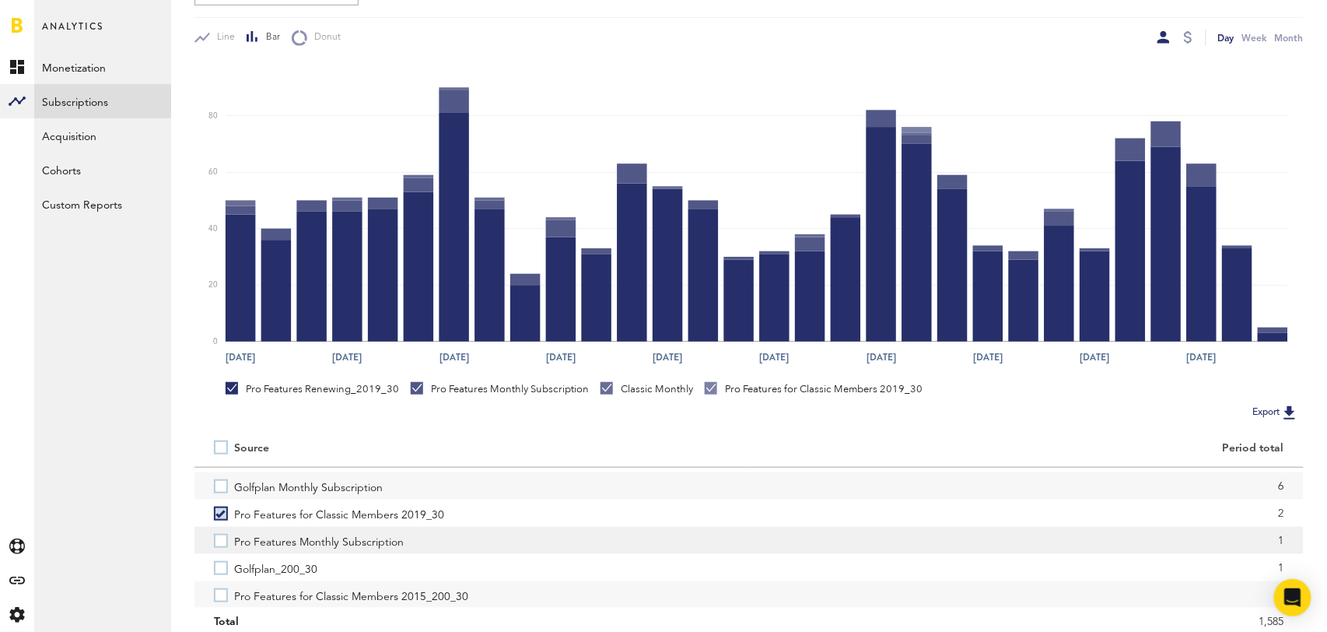
click at [218, 540] on label "Pro Features Monthly Subscription" at bounding box center [472, 540] width 516 height 27
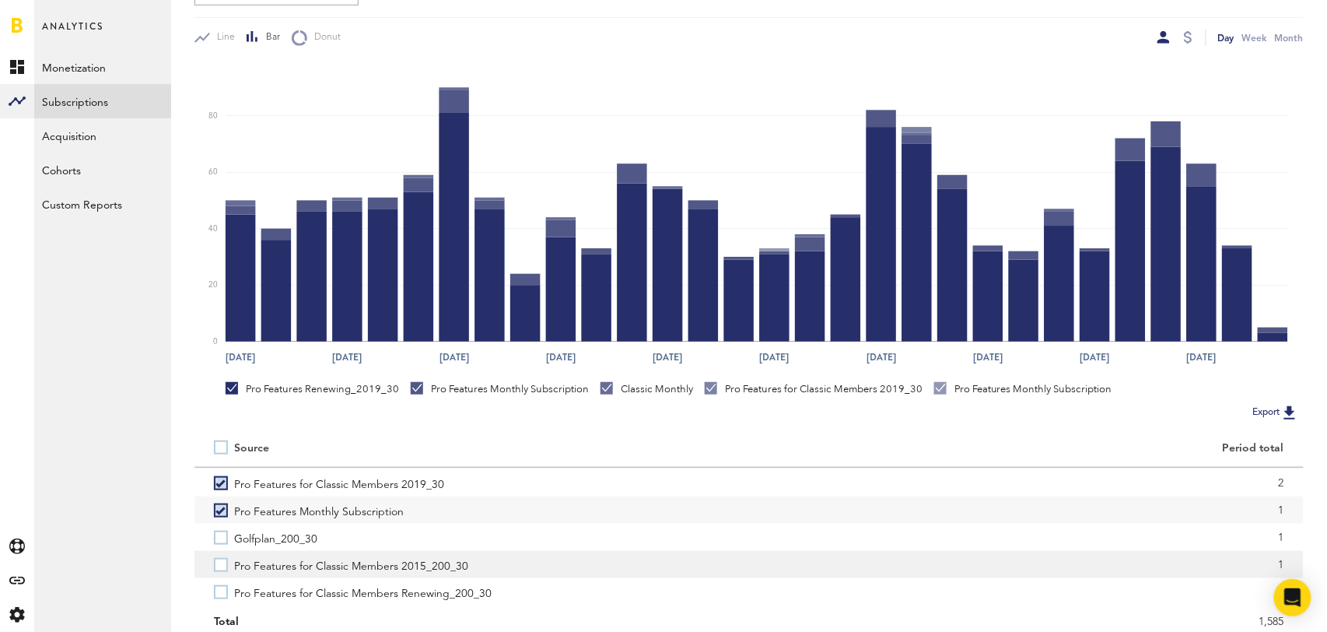
click at [221, 563] on label "Pro Features for Classic Members 2015_200_30" at bounding box center [472, 564] width 516 height 27
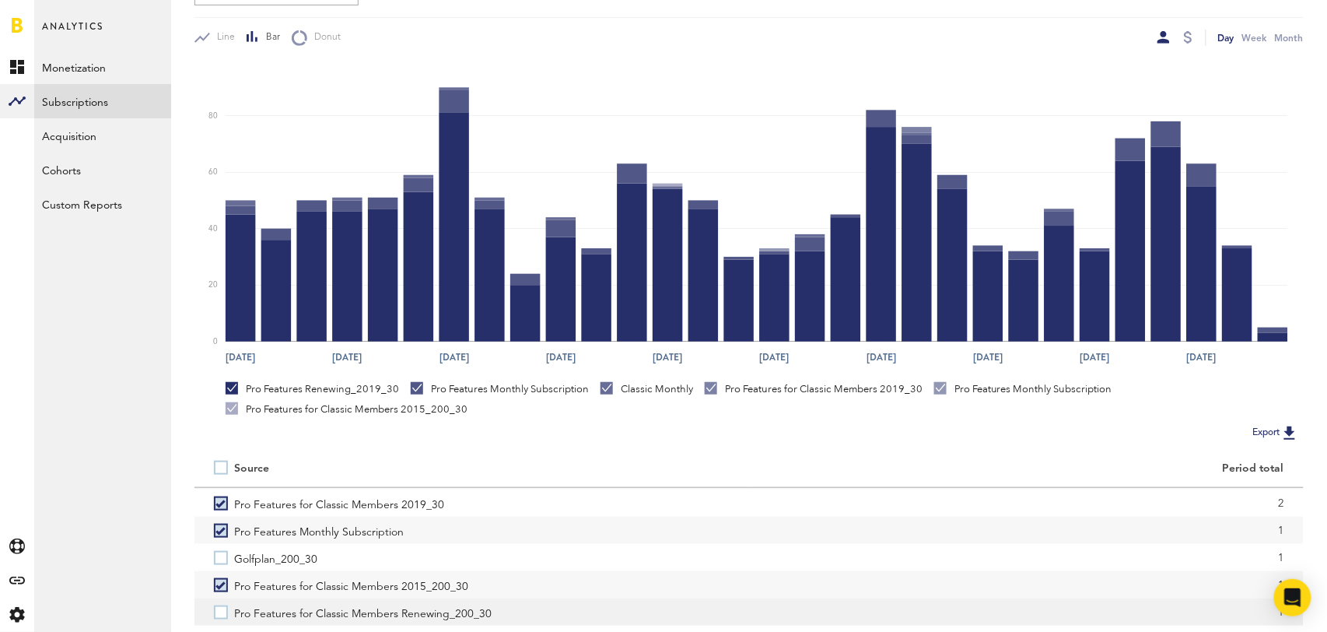
click at [219, 606] on label "Pro Features for Classic Members Renewing_200_30" at bounding box center [472, 611] width 516 height 27
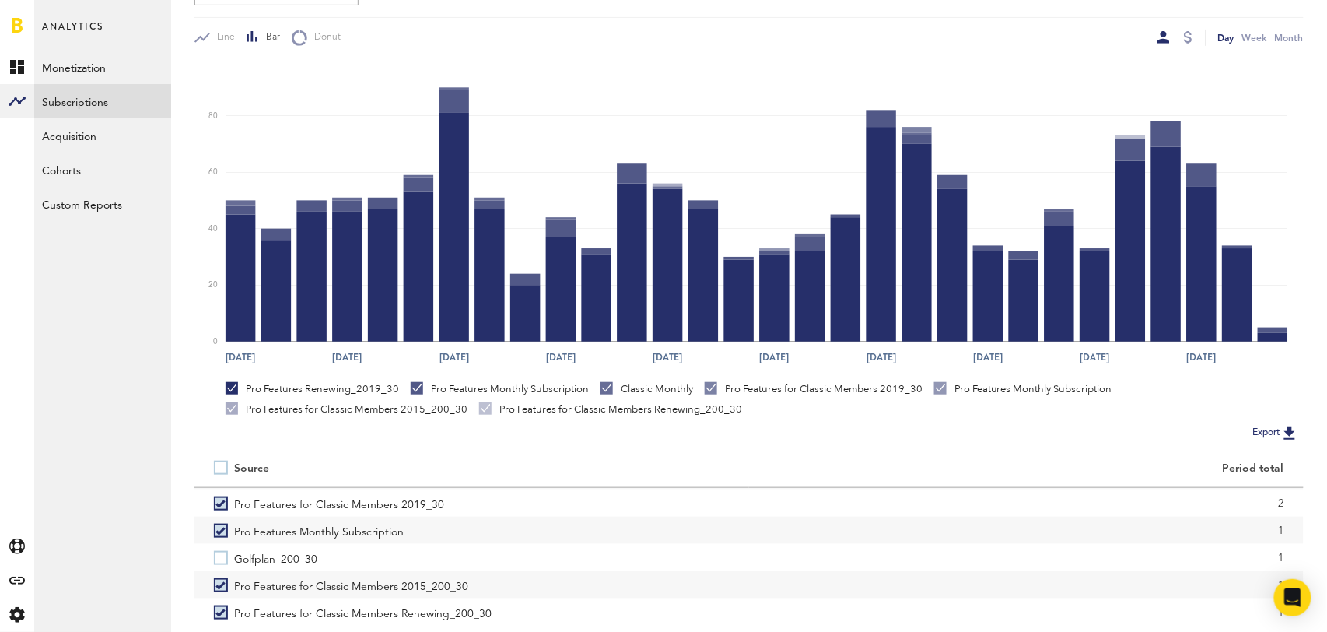
scroll to position [291, 0]
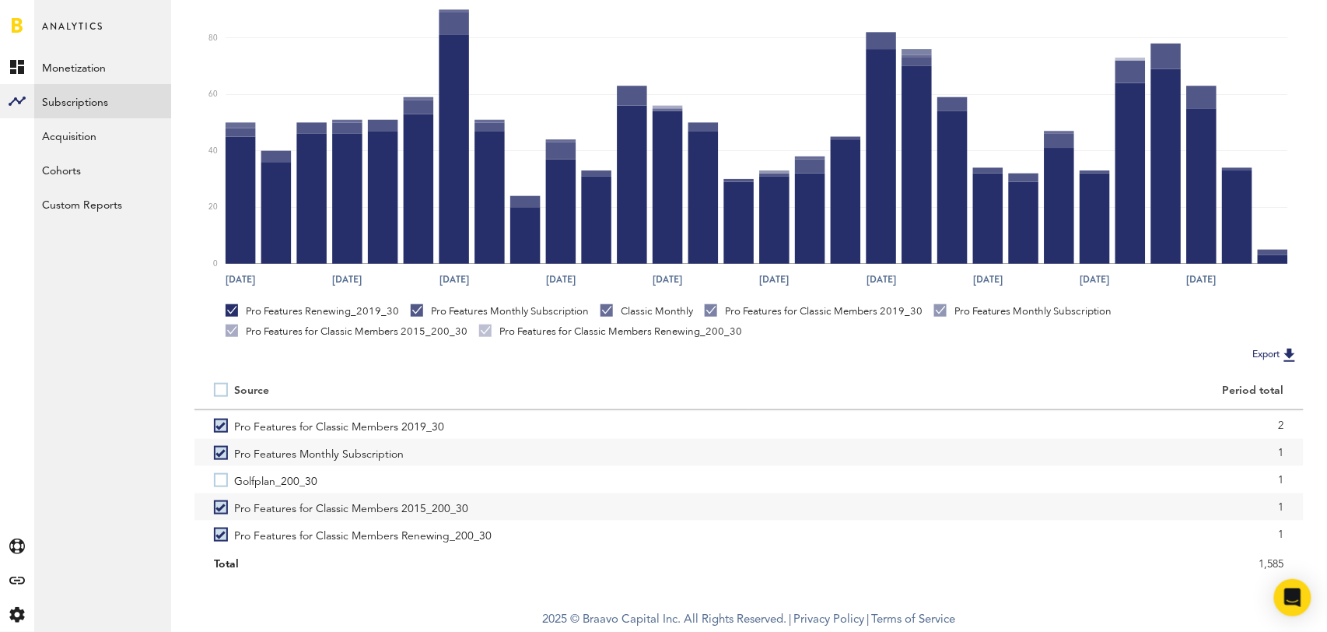
click at [219, 390] on label at bounding box center [224, 390] width 20 height 0
checkbox input "true"
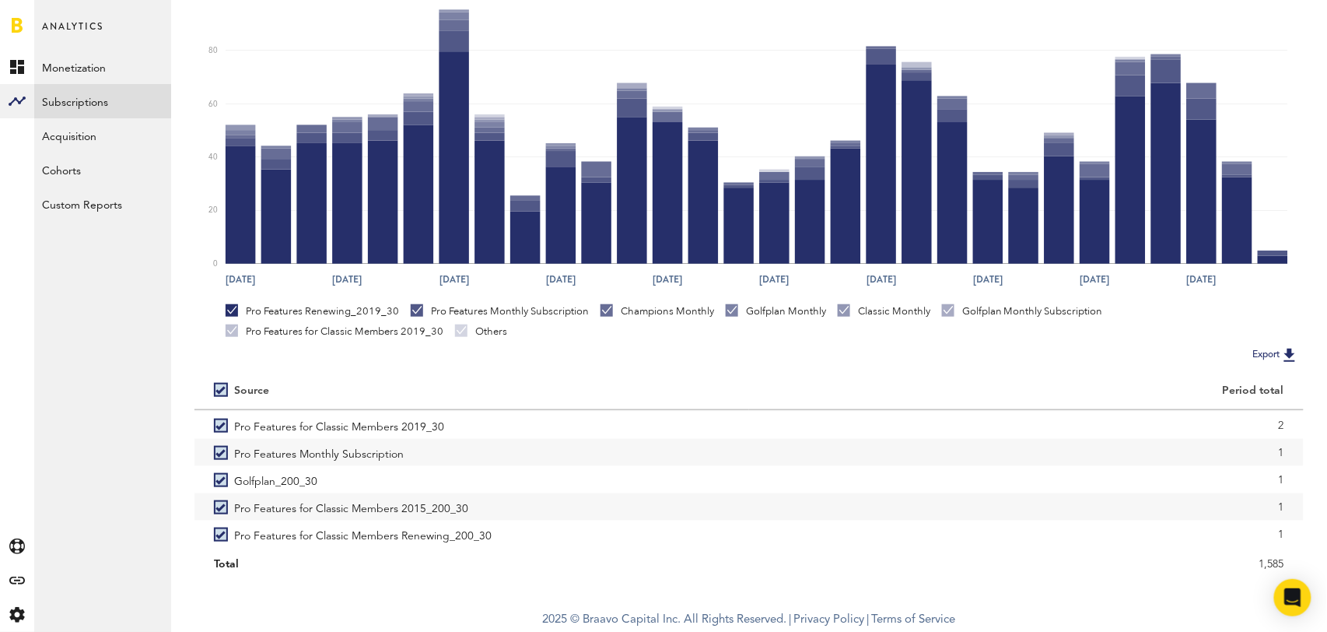
scroll to position [0, 0]
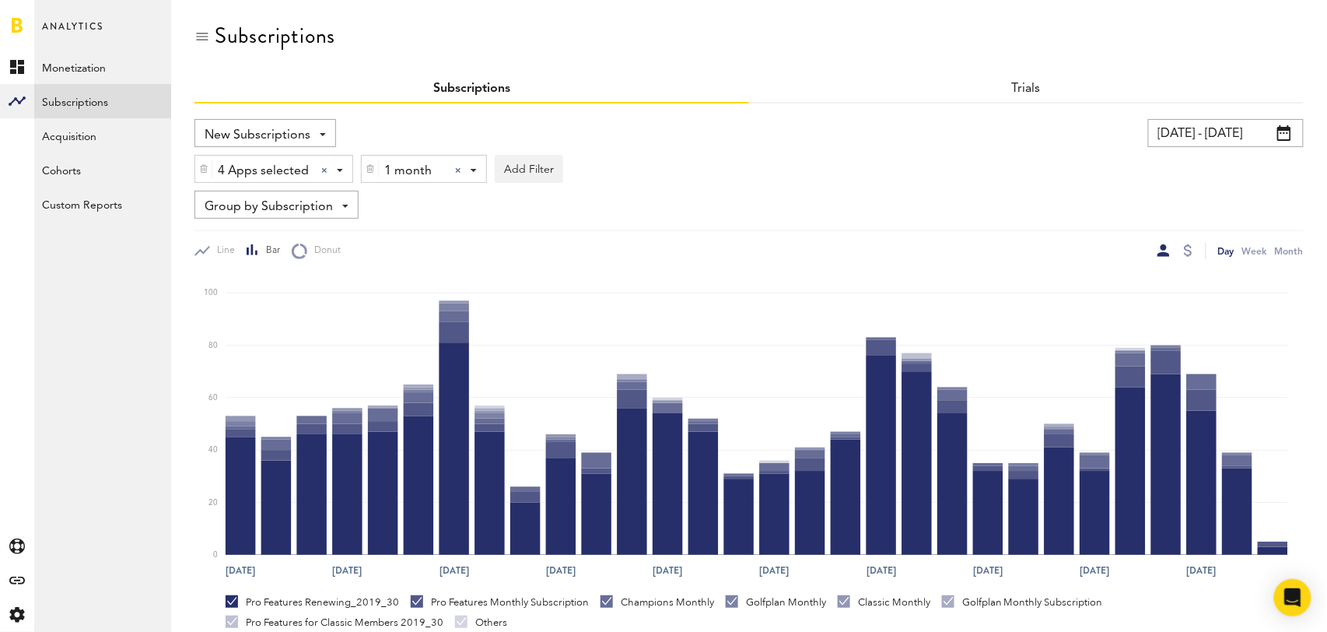
click at [460, 170] on div at bounding box center [458, 170] width 6 height 6
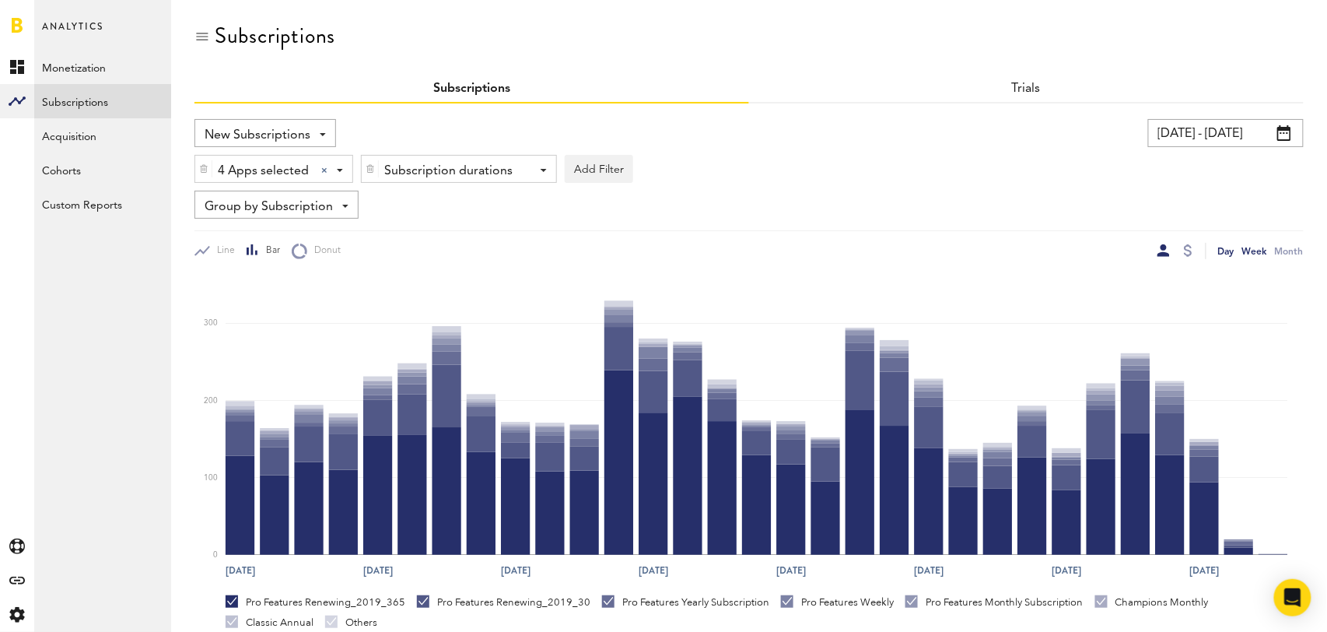
click at [1257, 252] on div "Week" at bounding box center [1254, 251] width 25 height 16
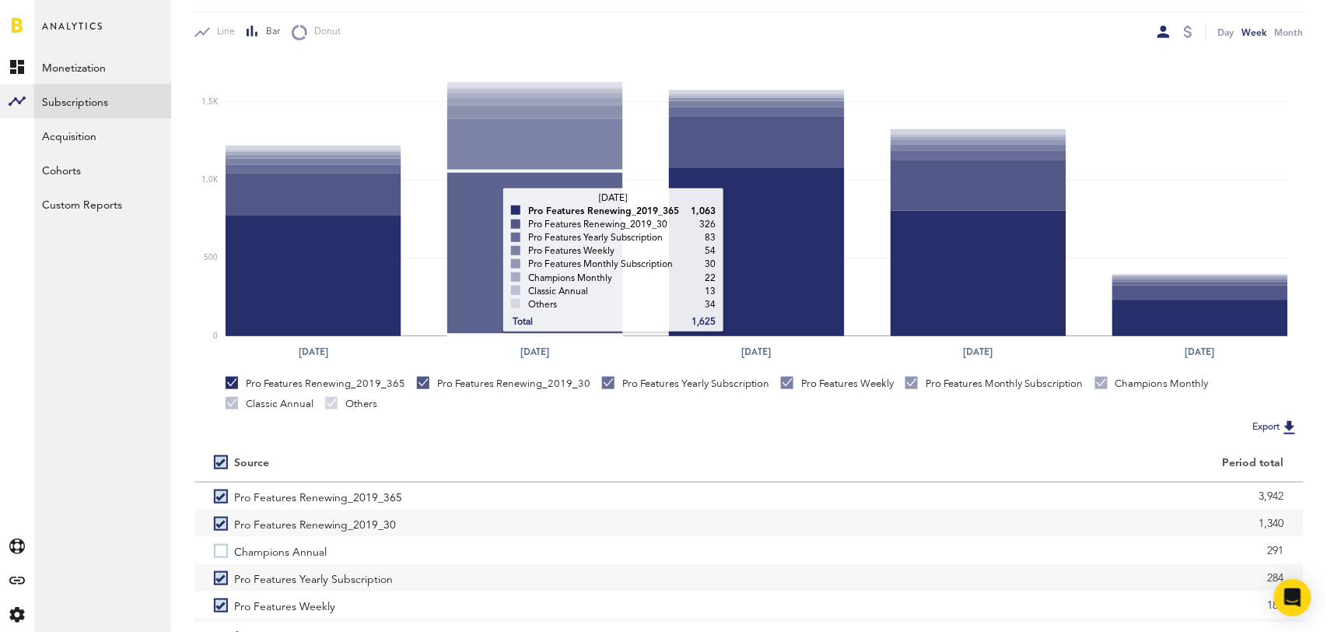
scroll to position [291, 0]
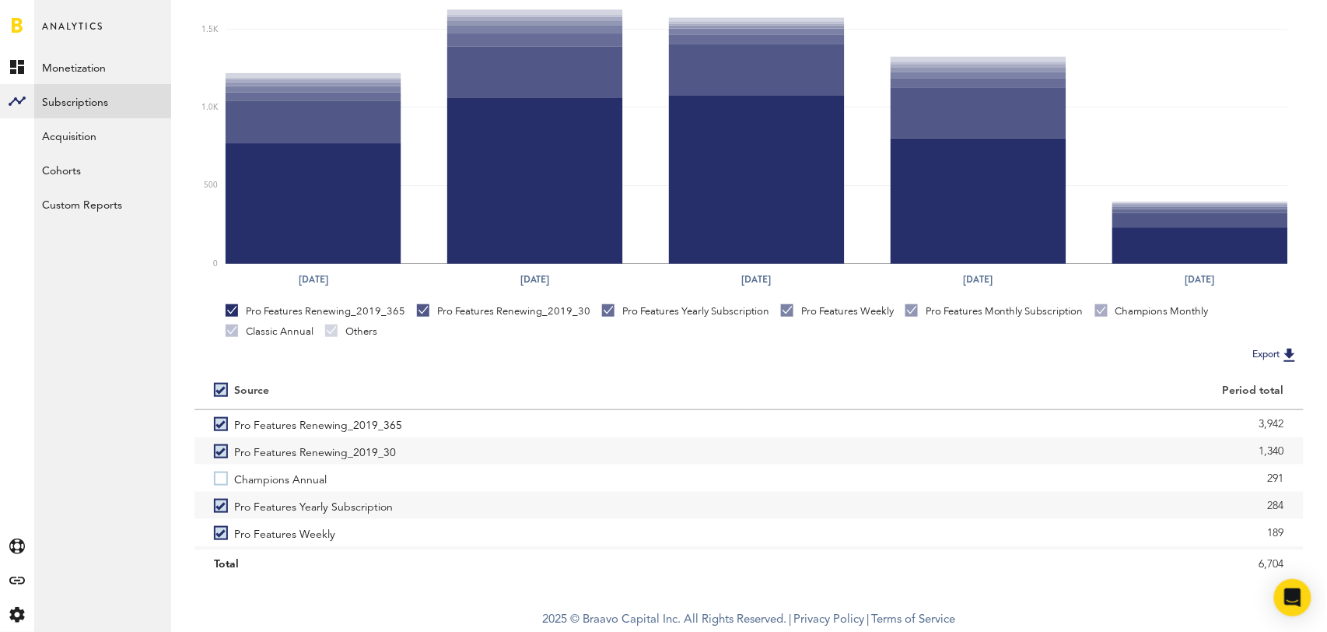
click at [225, 390] on label at bounding box center [224, 390] width 20 height 0
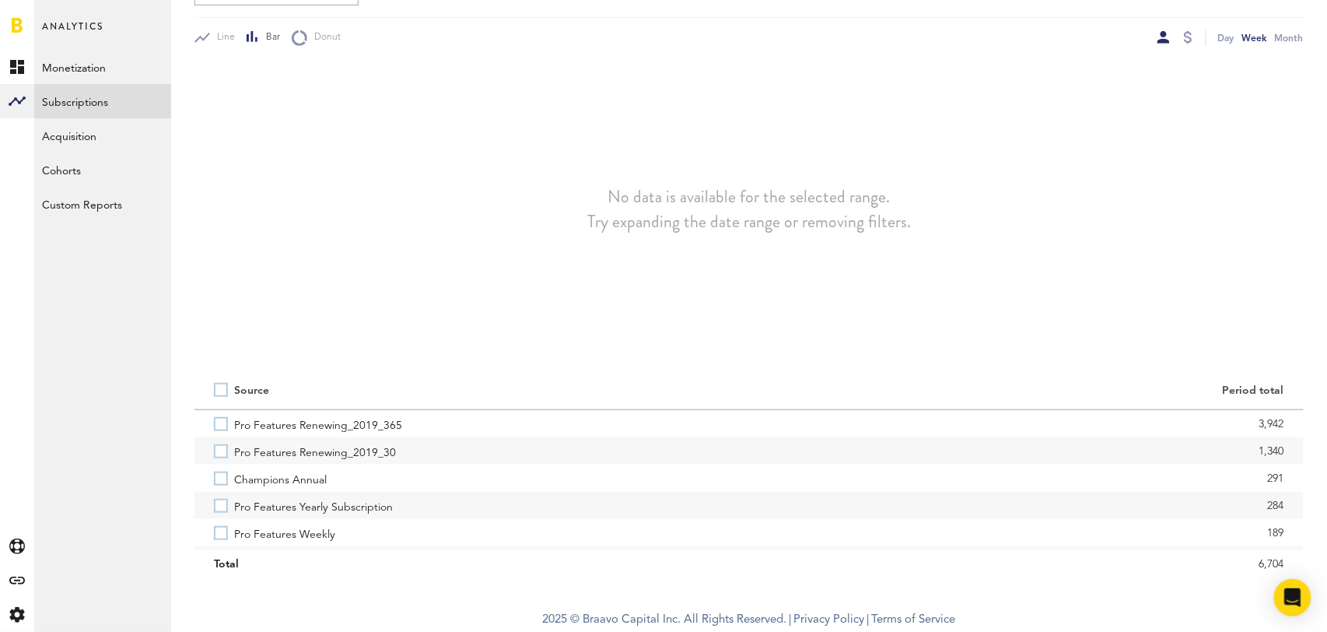
scroll to position [213, 0]
click at [225, 390] on label at bounding box center [224, 390] width 20 height 0
checkbox input "true"
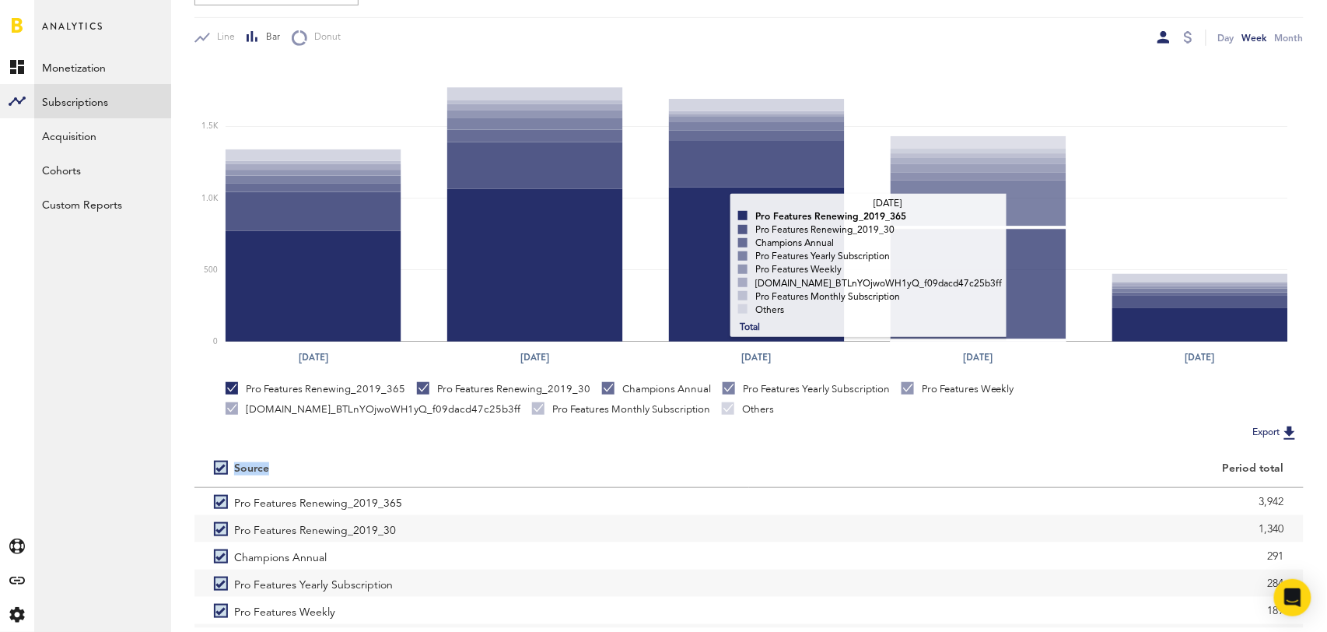
scroll to position [0, 0]
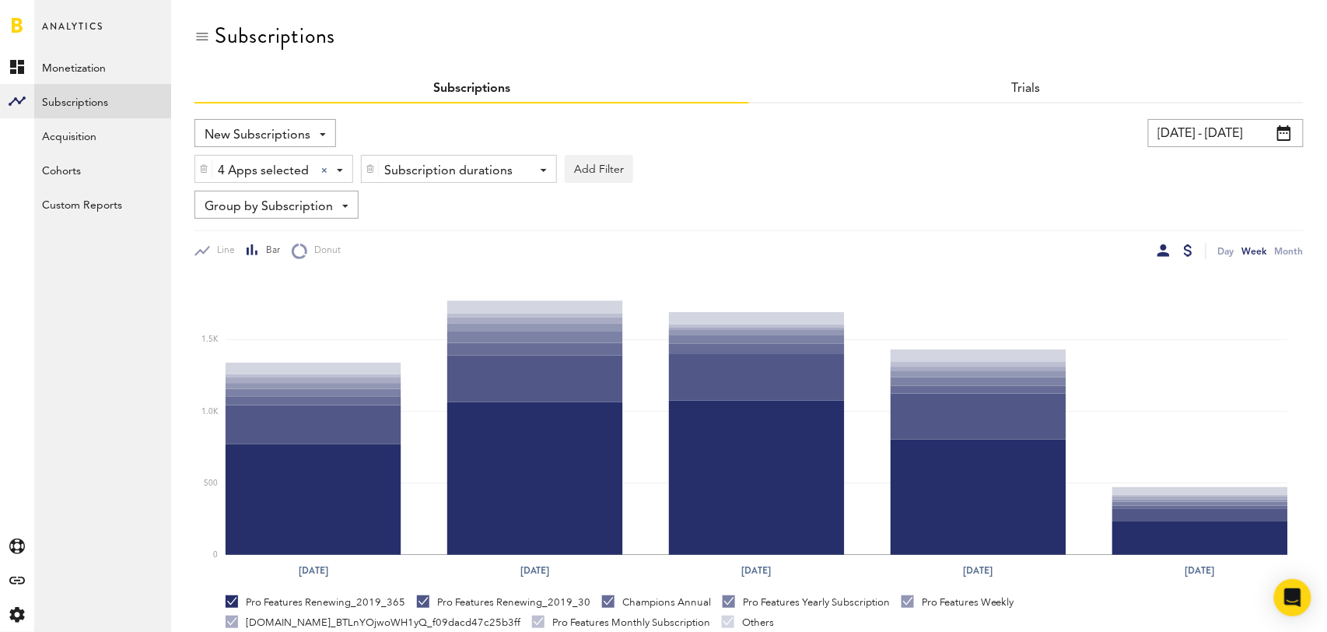
click at [1184, 249] on div at bounding box center [1188, 250] width 9 height 12
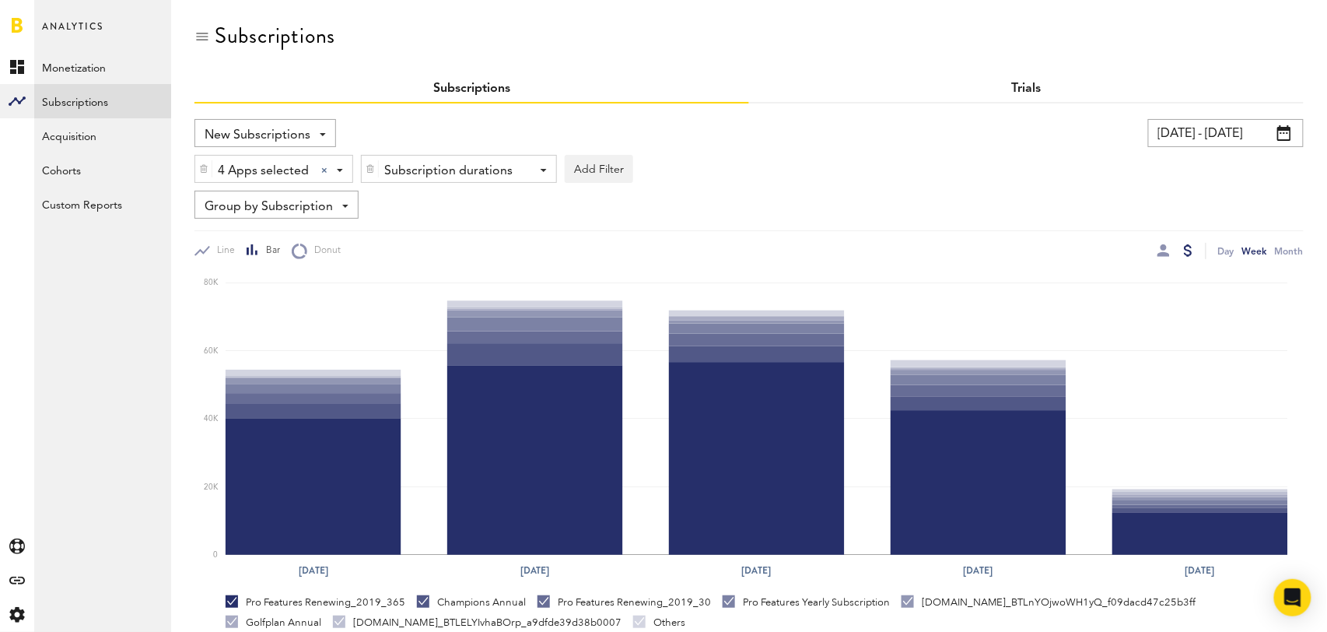
click at [1028, 86] on link "Trials" at bounding box center [1027, 88] width 30 height 12
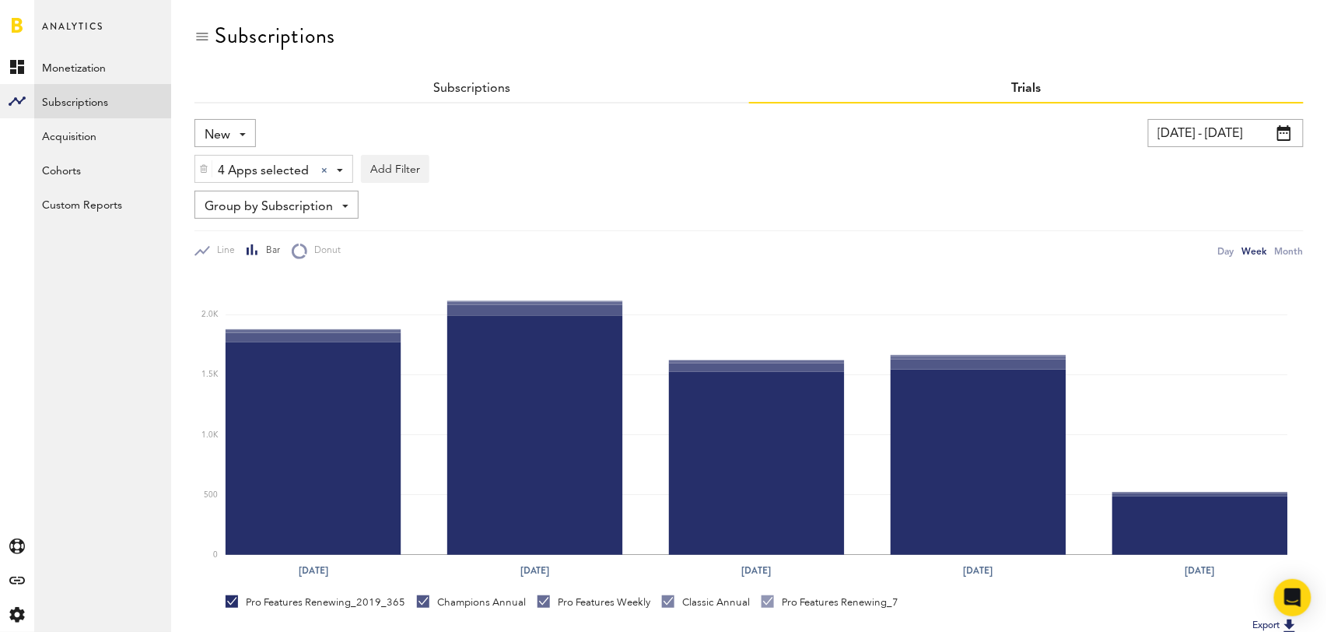
click at [233, 131] on div "New New Active Cancelled Conversion" at bounding box center [224, 133] width 61 height 28
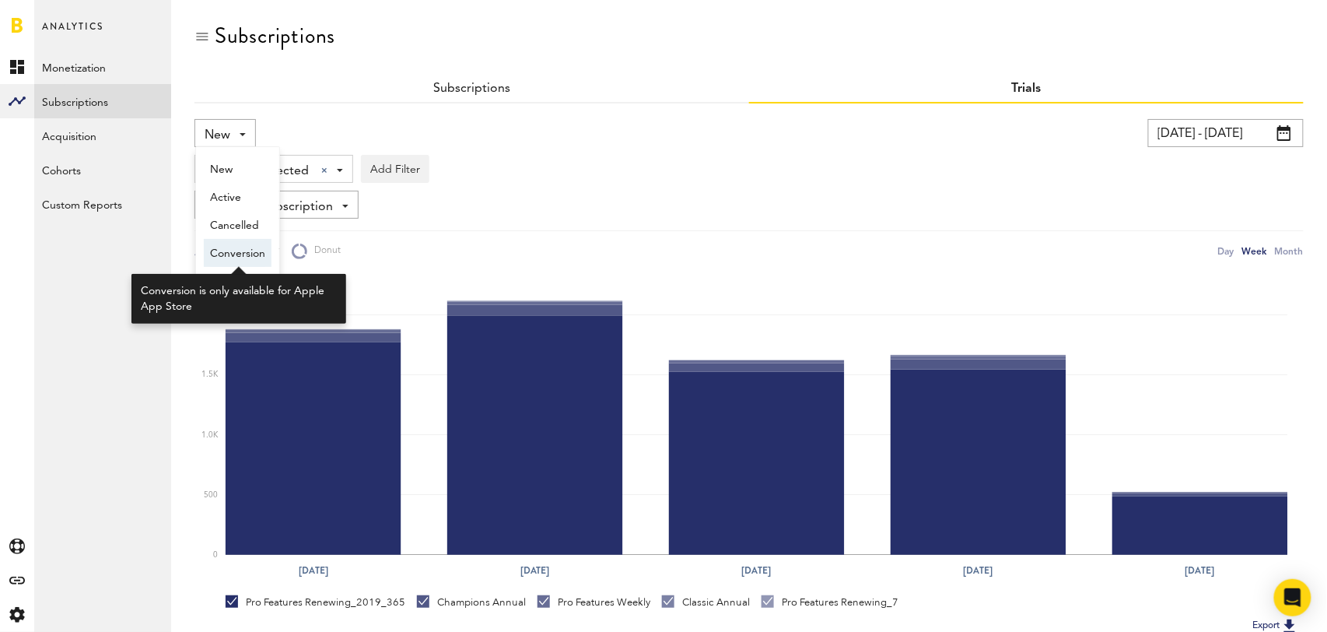
click at [244, 248] on span "Conversion" at bounding box center [237, 253] width 55 height 26
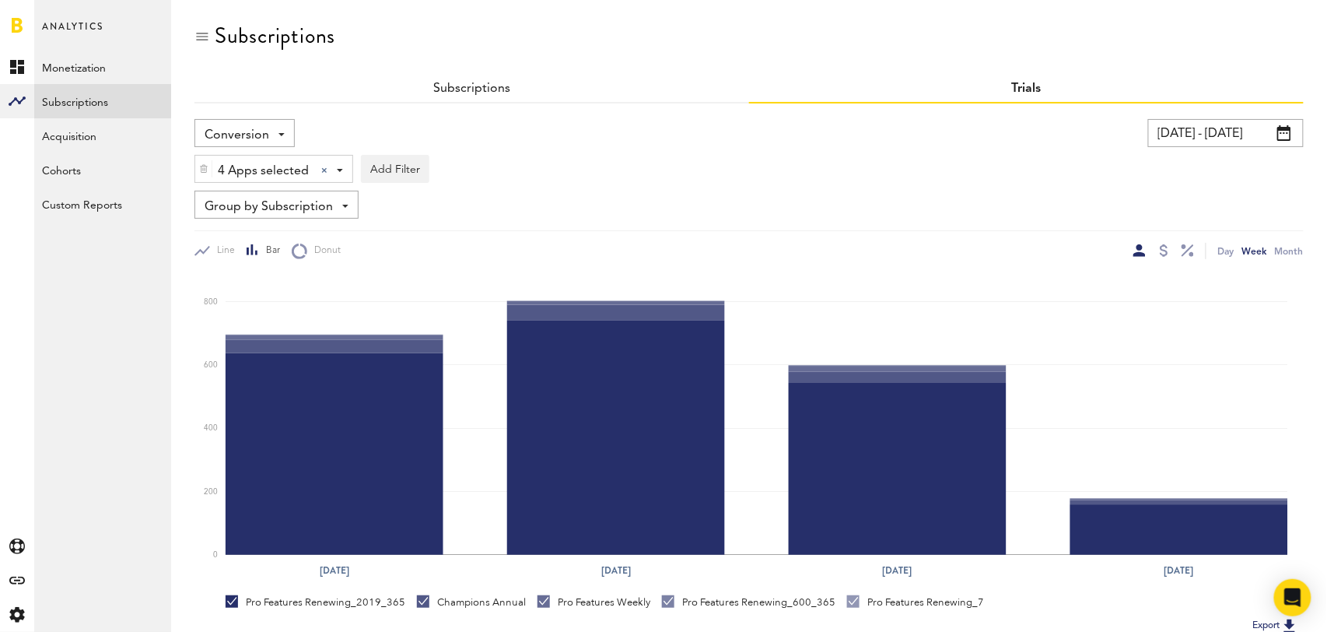
click at [247, 131] on span "Conversion" at bounding box center [237, 135] width 65 height 26
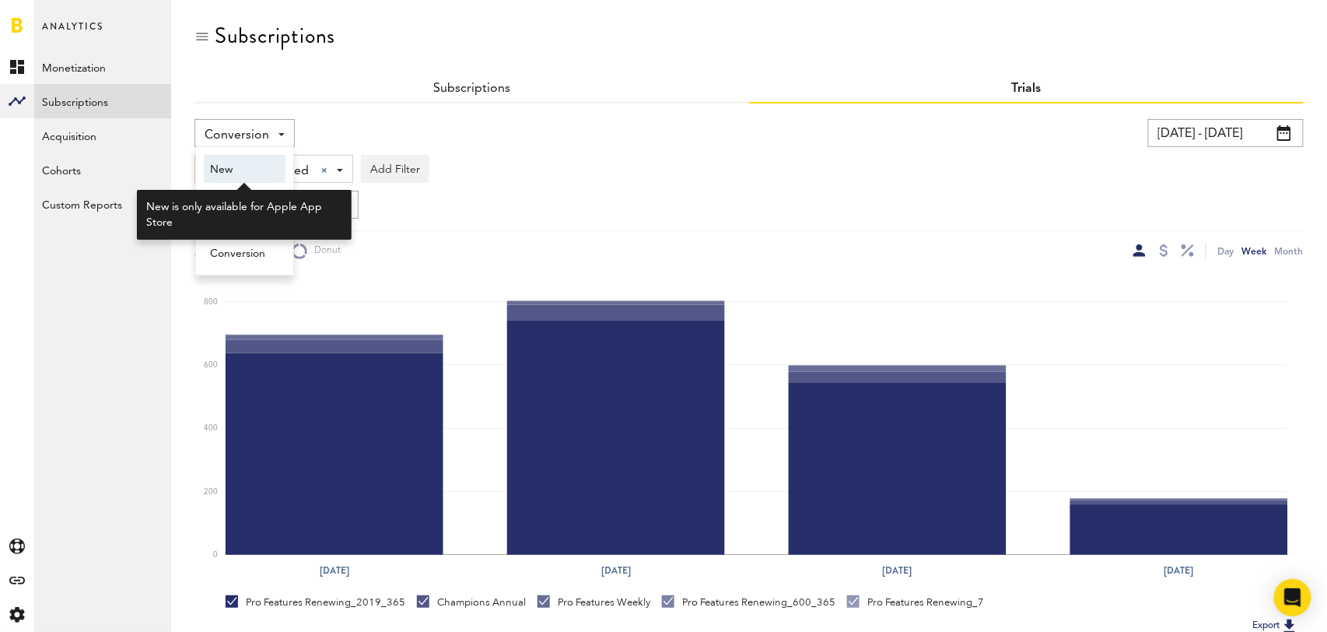
click at [250, 167] on span "New" at bounding box center [244, 169] width 69 height 26
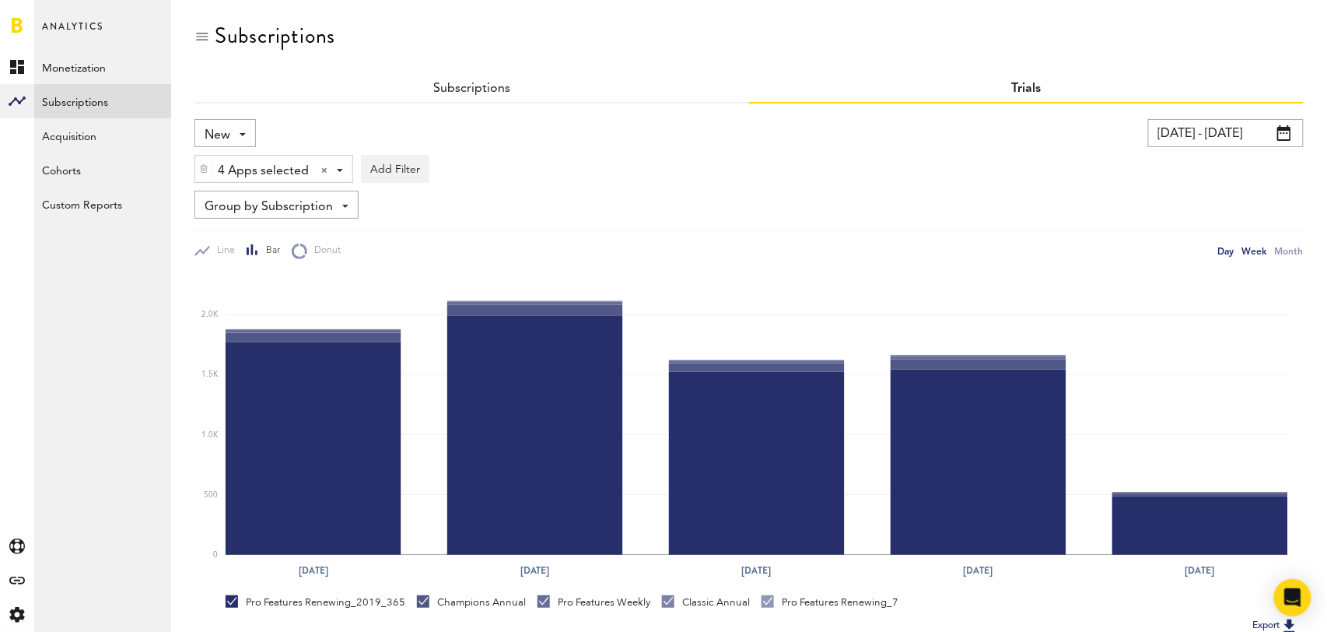
click at [1224, 250] on div "Day" at bounding box center [1226, 251] width 16 height 16
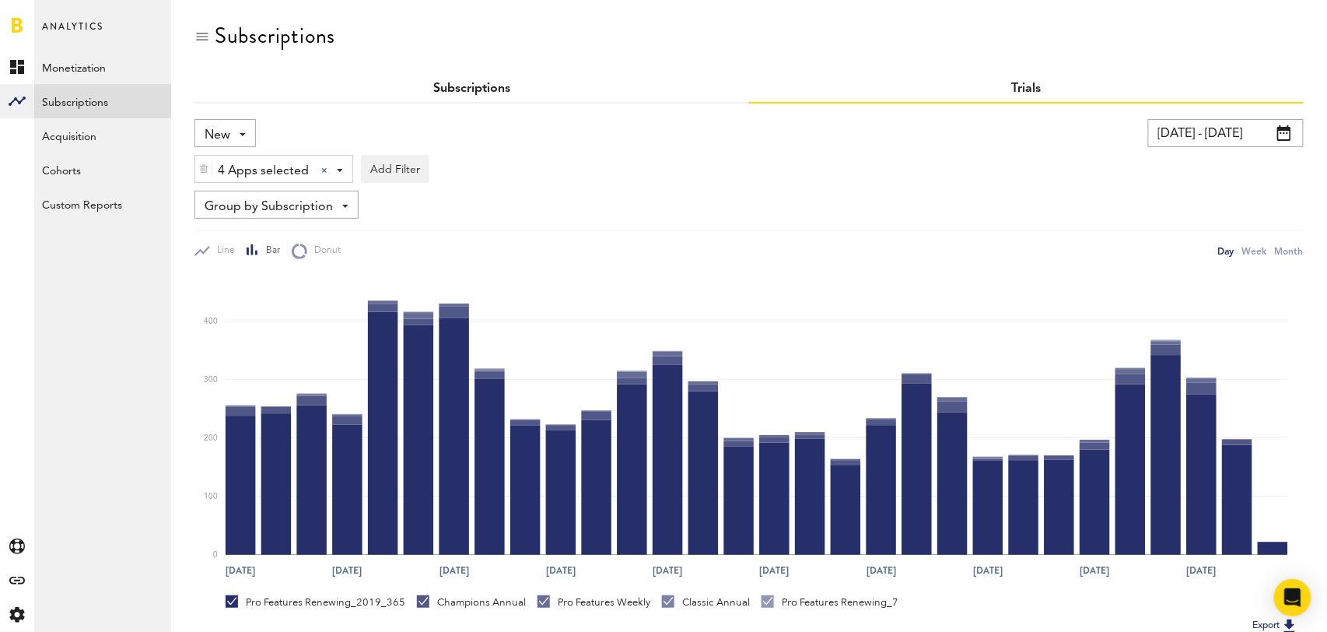
click at [468, 86] on link "Subscriptions" at bounding box center [471, 88] width 77 height 12
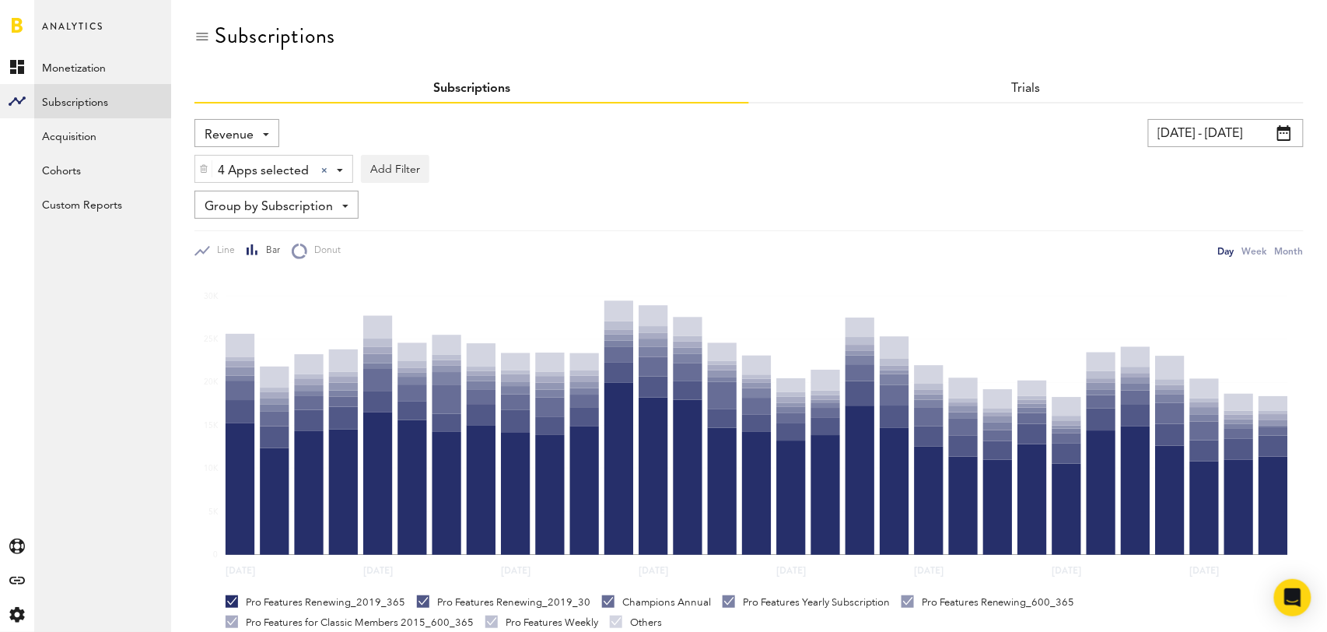
click at [263, 133] on span at bounding box center [266, 134] width 6 height 3
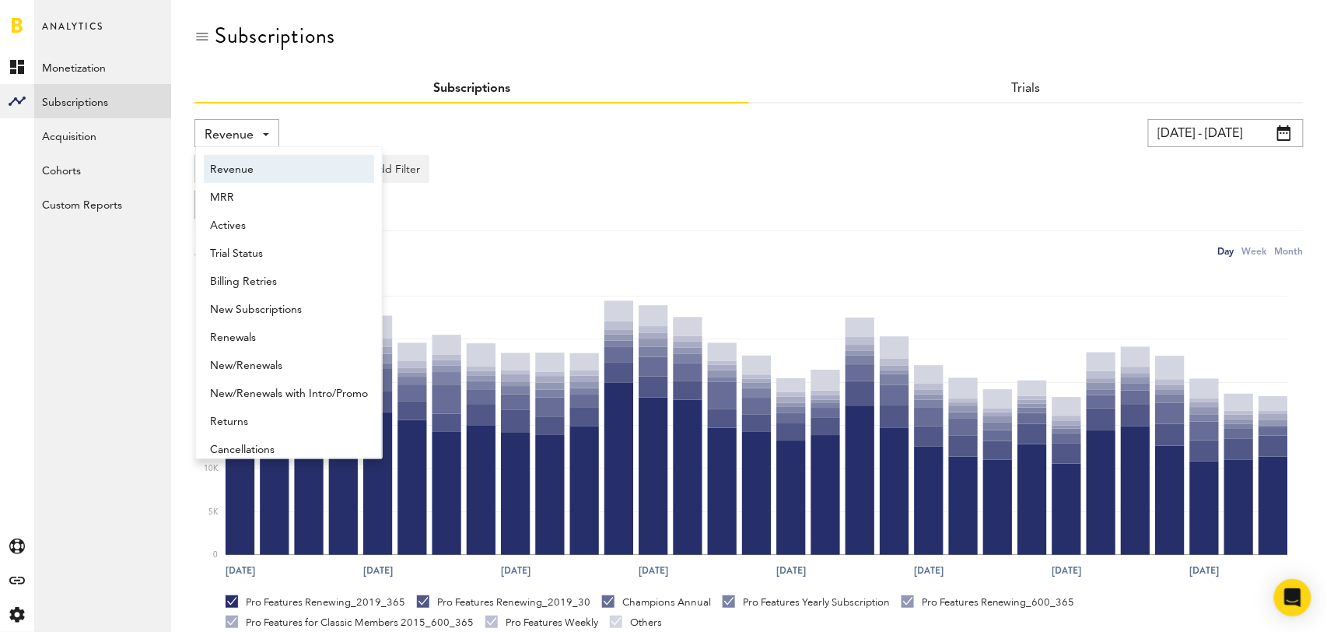
scroll to position [8, 0]
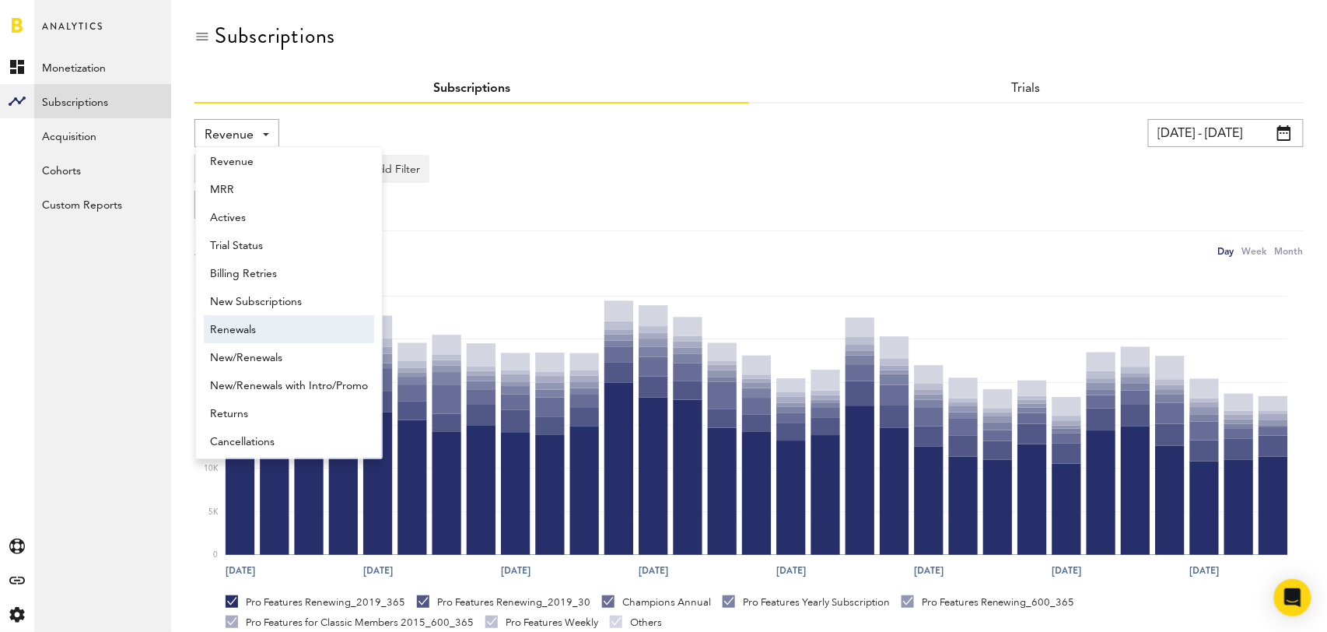
click at [267, 326] on span "Renewals" at bounding box center [289, 330] width 158 height 26
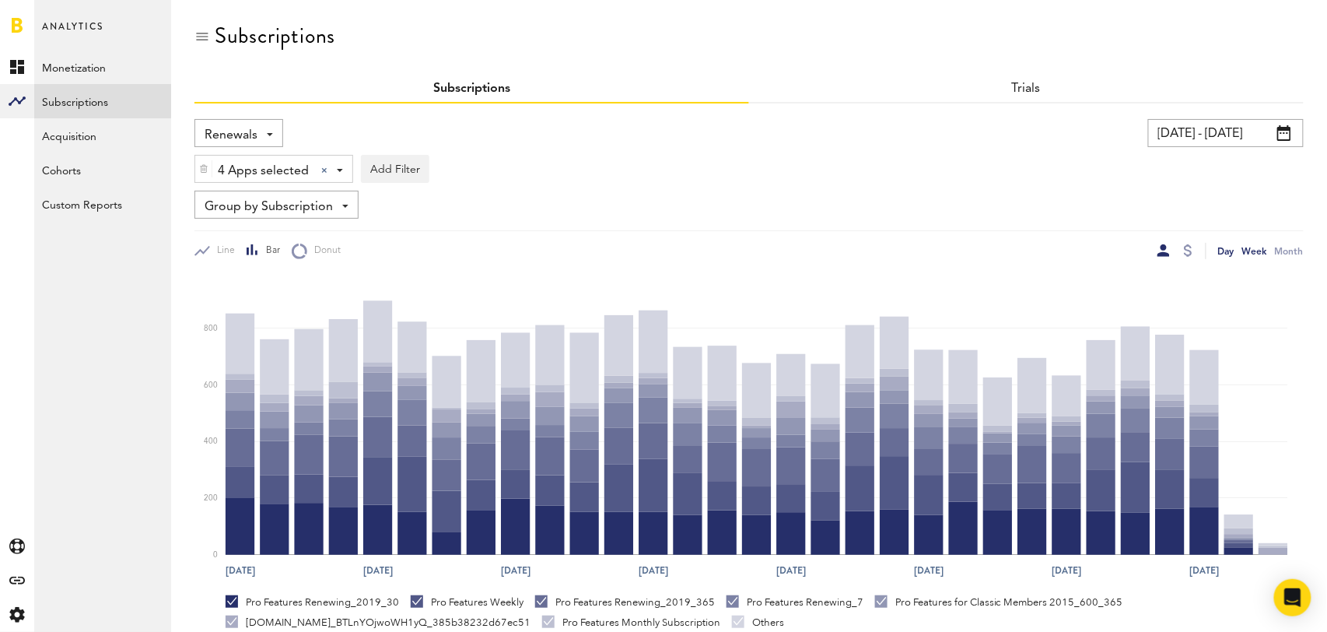
click at [1252, 247] on div "Week" at bounding box center [1254, 251] width 25 height 16
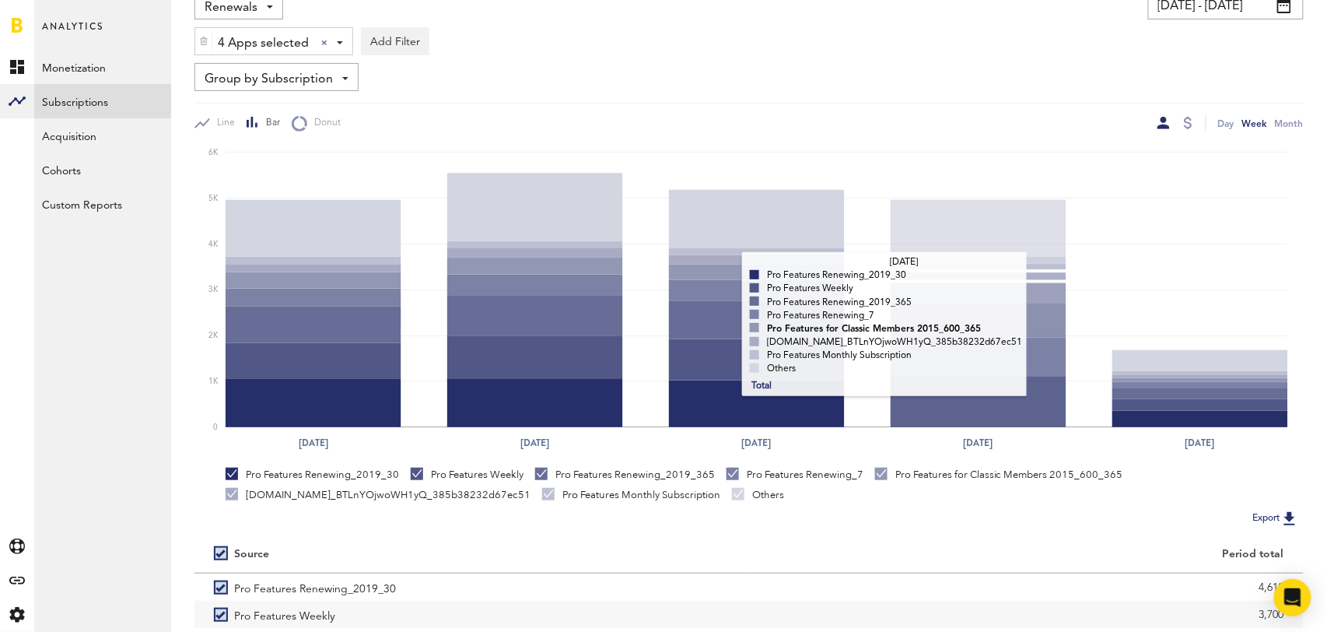
scroll to position [291, 0]
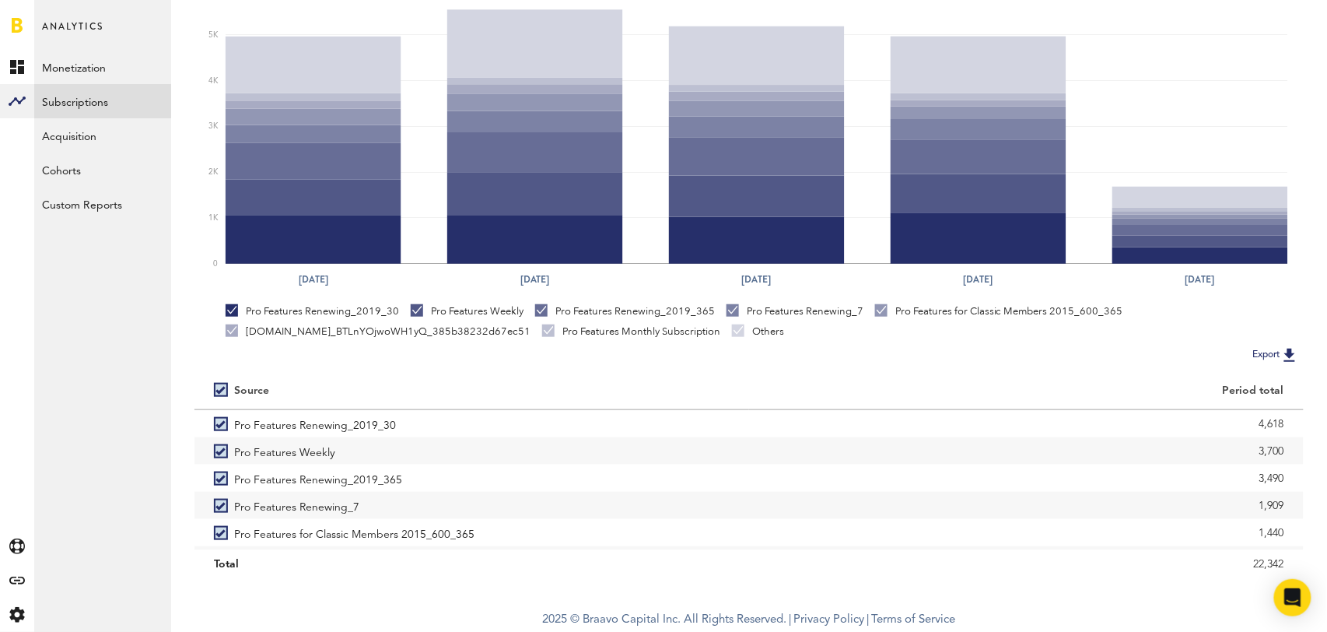
click at [219, 390] on label at bounding box center [224, 390] width 20 height 0
checkbox input "false"
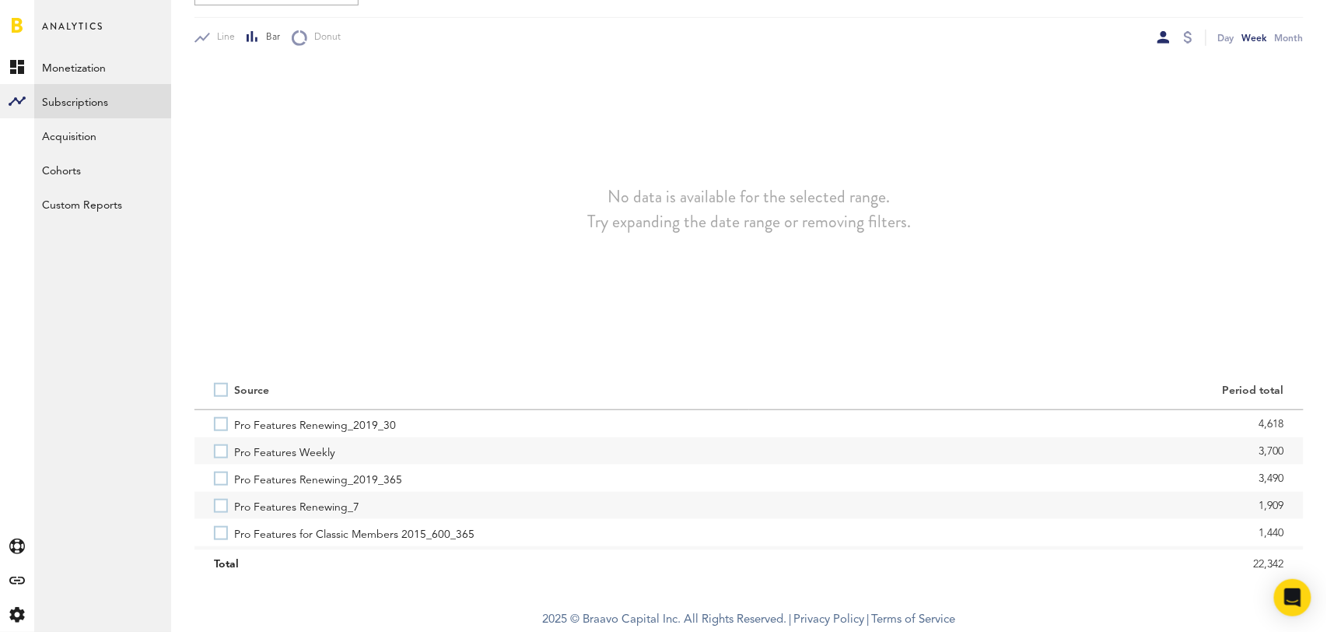
scroll to position [213, 0]
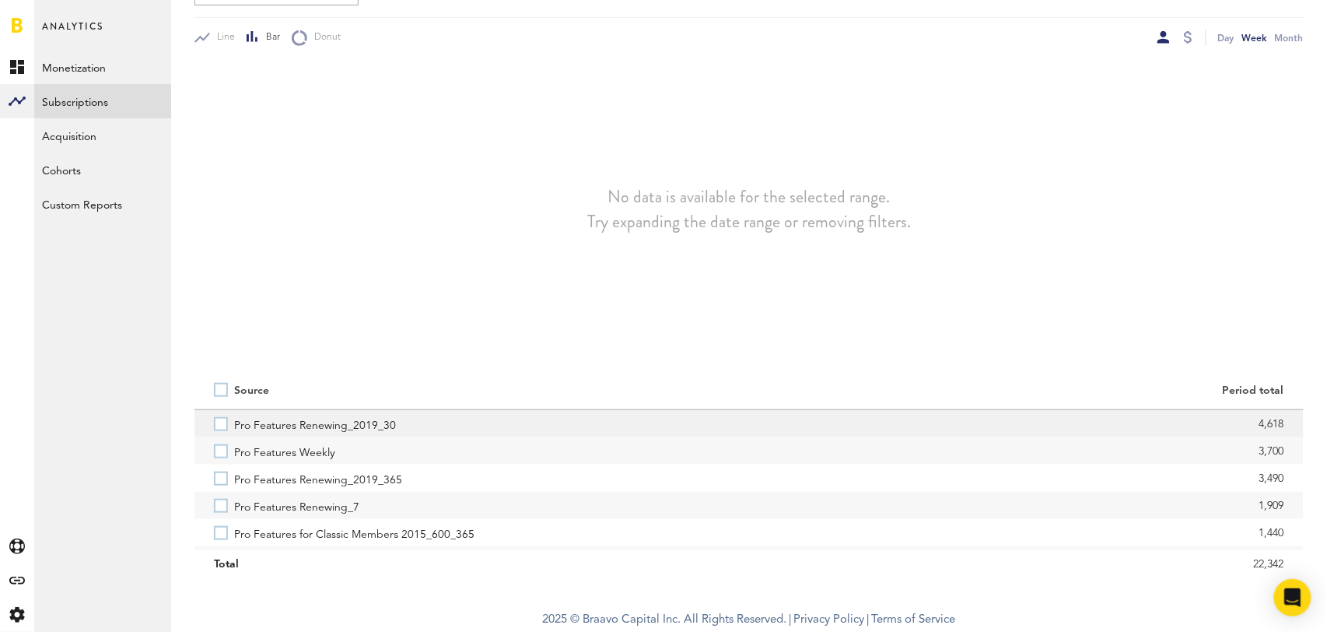
click at [222, 423] on label "Pro Features Renewing_2019_30" at bounding box center [472, 423] width 516 height 27
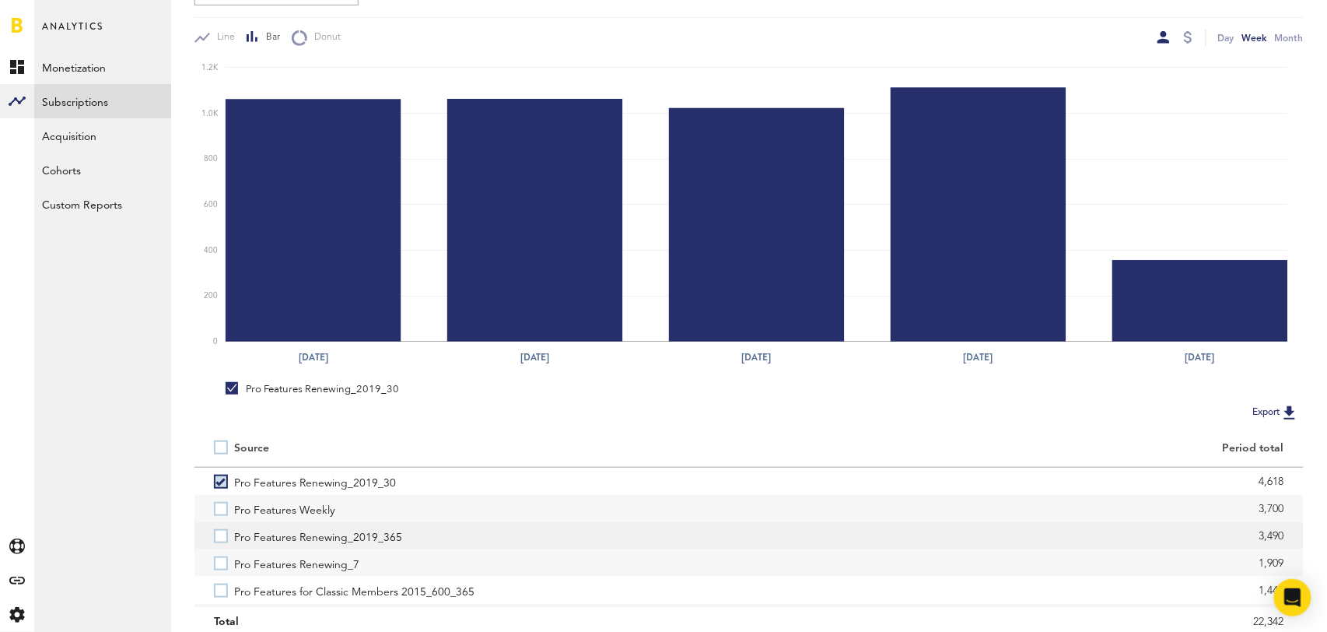
click at [222, 538] on label "Pro Features Renewing_2019_365" at bounding box center [472, 535] width 516 height 27
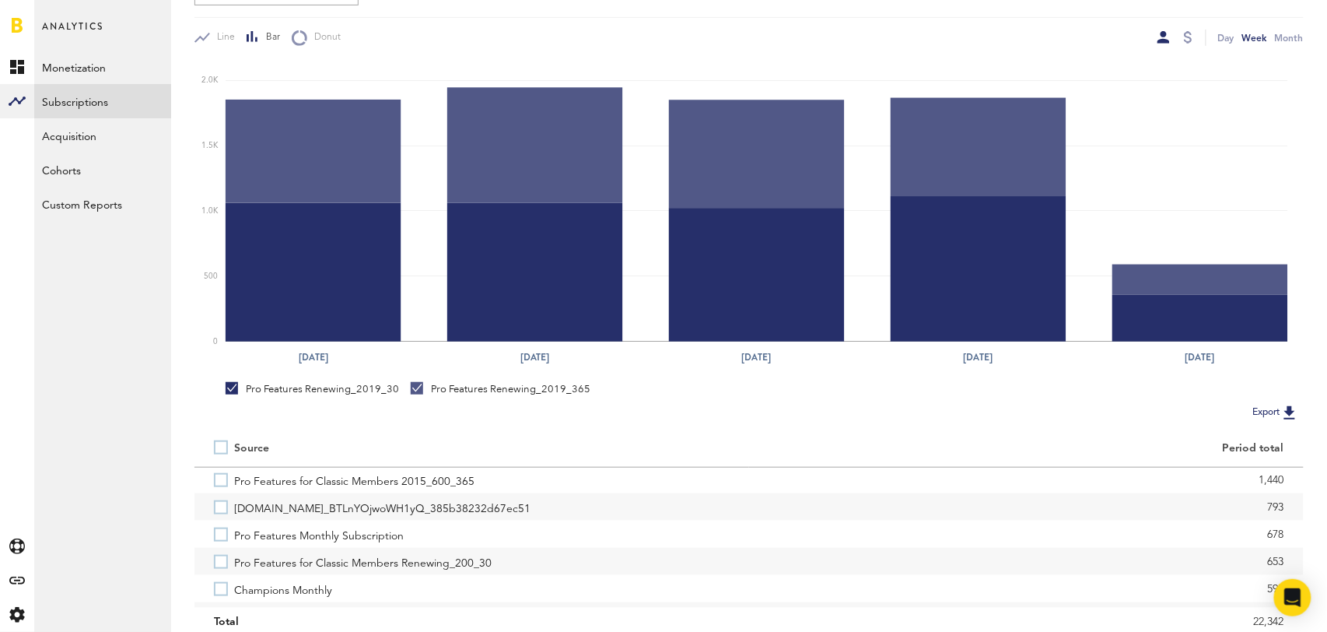
scroll to position [115, 0]
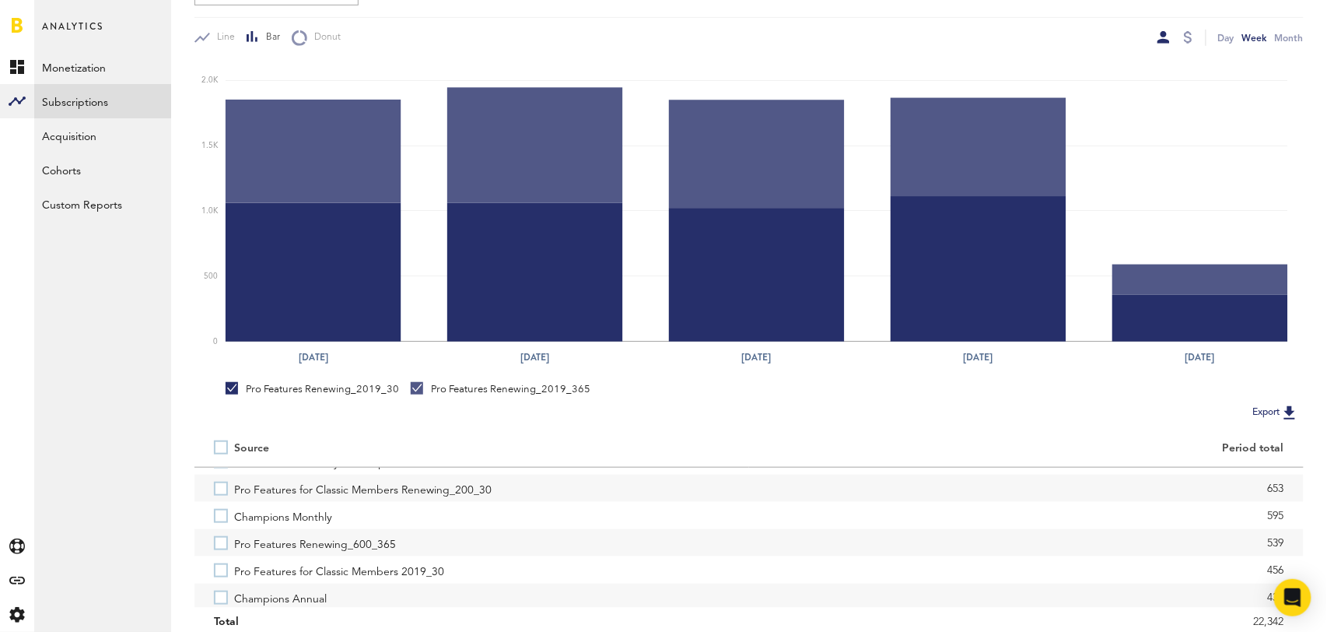
click at [222, 538] on label "Pro Features Renewing_600_365" at bounding box center [472, 542] width 516 height 27
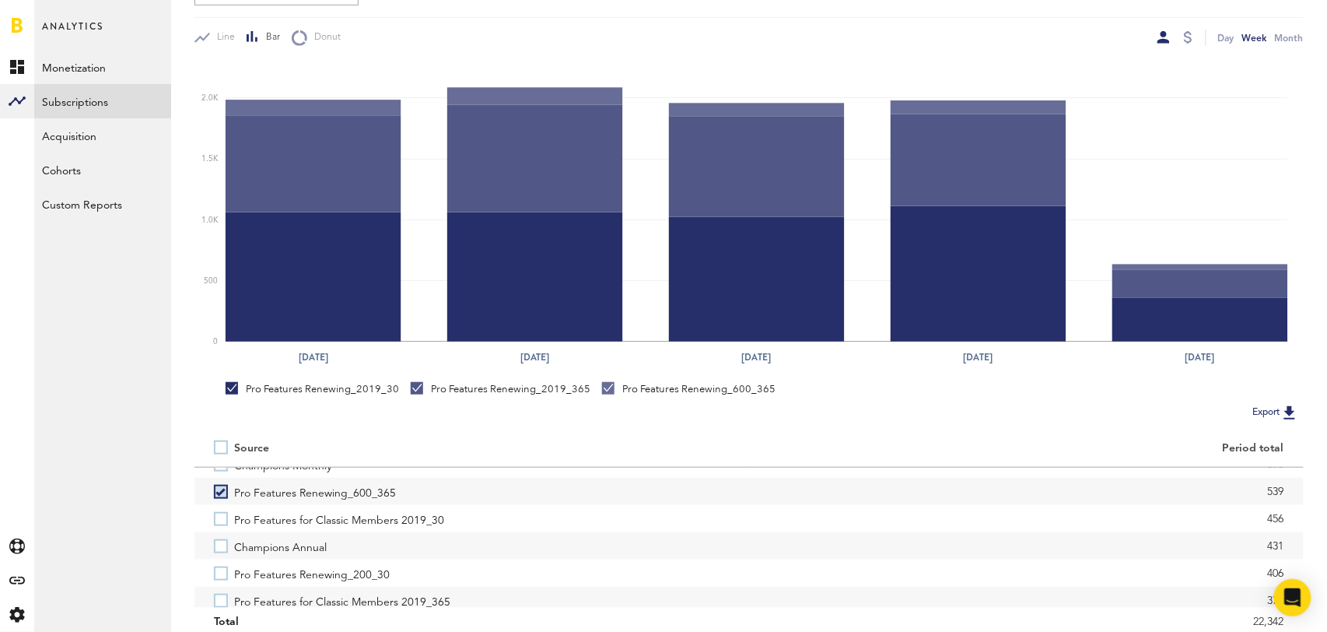
scroll to position [237, 0]
click at [222, 544] on label "Champions Annual" at bounding box center [472, 543] width 516 height 27
